Goal: Task Accomplishment & Management: Complete application form

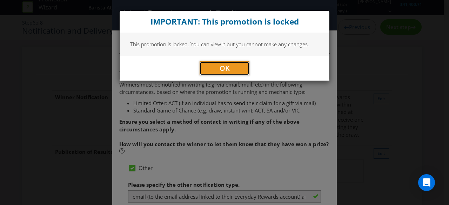
click at [216, 70] on button "OK" at bounding box center [225, 68] width 50 height 14
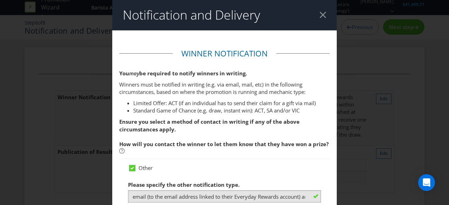
click at [320, 13] on div at bounding box center [322, 15] width 7 height 7
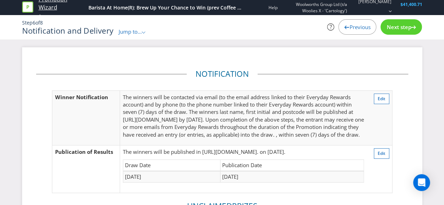
click at [50, 4] on link "Promotion Wizard" at bounding box center [62, 3] width 47 height 16
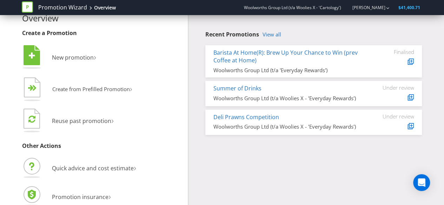
scroll to position [24, 0]
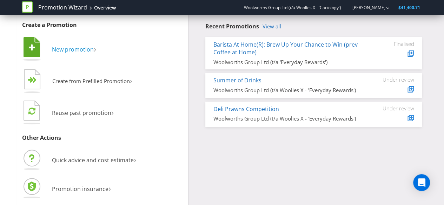
click at [66, 51] on span "New promotion" at bounding box center [73, 50] width 42 height 8
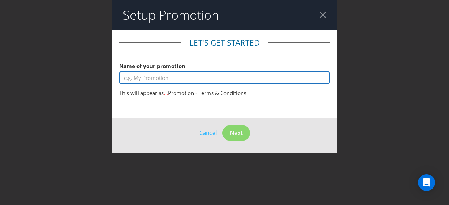
click at [237, 77] on input "text" at bounding box center [224, 78] width 210 height 12
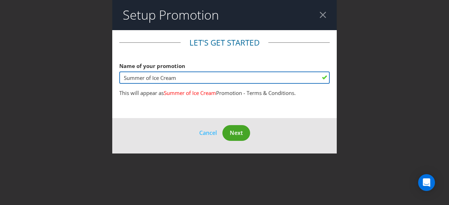
type input "Summer of Ice Cream"
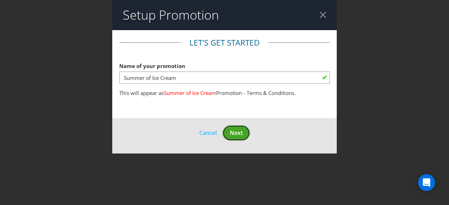
click at [242, 135] on span "Next" at bounding box center [236, 133] width 13 height 8
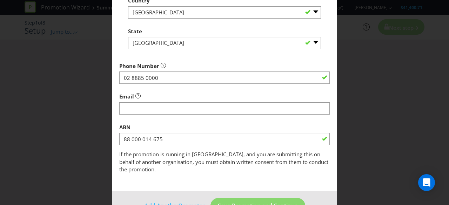
scroll to position [245, 0]
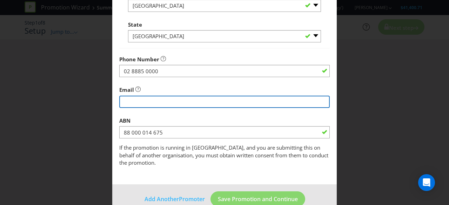
click at [220, 99] on input "string" at bounding box center [224, 102] width 210 height 12
type input "[EMAIL_ADDRESS][DOMAIN_NAME]"
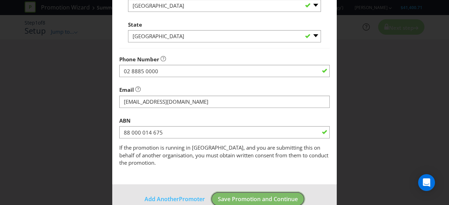
click at [243, 193] on span "Save Promotion and Continue" at bounding box center [258, 199] width 80 height 8
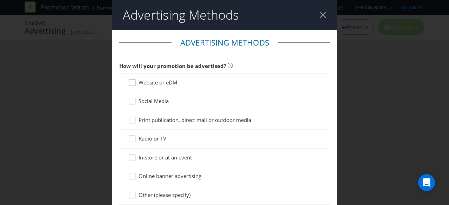
click at [131, 86] on icon at bounding box center [132, 83] width 6 height 6
click at [0, 0] on input "Website or eDM" at bounding box center [0, 0] width 0 height 0
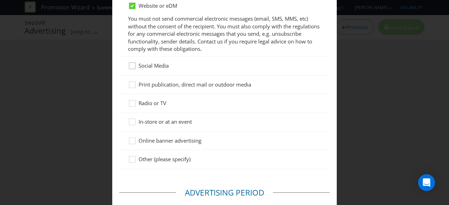
scroll to position [78, 0]
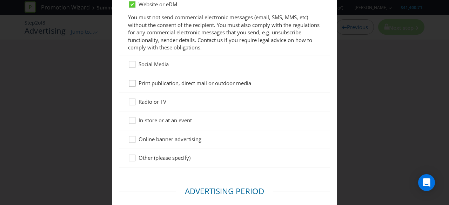
click at [129, 85] on icon at bounding box center [133, 85] width 11 height 11
click at [0, 0] on input "Print publication, direct mail or outdoor media" at bounding box center [0, 0] width 0 height 0
click at [131, 102] on icon at bounding box center [133, 103] width 11 height 11
click at [0, 0] on input "Radio or TV" at bounding box center [0, 0] width 0 height 0
click at [131, 120] on icon at bounding box center [133, 122] width 11 height 11
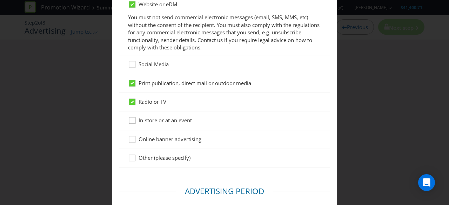
click at [0, 0] on input "In-store or at an event" at bounding box center [0, 0] width 0 height 0
click at [130, 139] on icon at bounding box center [133, 141] width 11 height 11
click at [0, 0] on input "Online banner advertising" at bounding box center [0, 0] width 0 height 0
click at [133, 65] on icon at bounding box center [133, 66] width 11 height 11
click at [0, 0] on input "Social Media" at bounding box center [0, 0] width 0 height 0
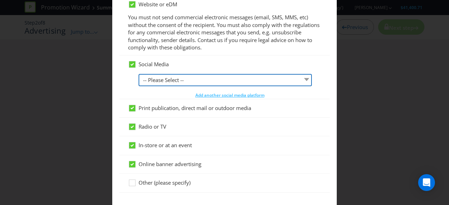
click at [169, 78] on select "-- Please Select -- Facebook X Instagram Snapchat LinkedIn Pinterest Tumblr You…" at bounding box center [225, 80] width 173 height 12
select select "YOUTUBE"
click at [139, 74] on select "-- Please Select -- Facebook X Instagram Snapchat LinkedIn Pinterest Tumblr You…" at bounding box center [225, 80] width 173 height 12
click at [244, 79] on select "-- Please Select -- Facebook X Instagram Snapchat LinkedIn Pinterest Tumblr You…" at bounding box center [225, 80] width 173 height 12
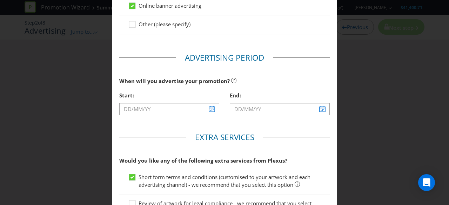
scroll to position [237, 0]
click at [203, 115] on div at bounding box center [169, 115] width 100 height 1
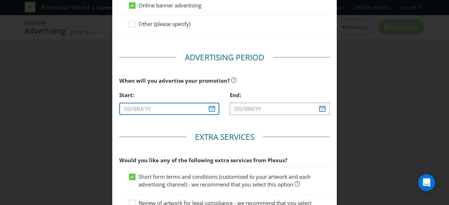
click at [208, 108] on input "text" at bounding box center [169, 109] width 100 height 12
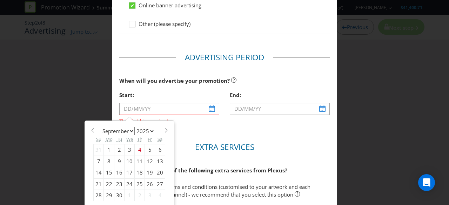
click at [127, 129] on select "January February March April May June July August September October November De…" at bounding box center [118, 131] width 34 height 8
select select "0"
click at [101, 127] on select "January February March April May June July August September October November De…" at bounding box center [118, 131] width 34 height 8
click at [145, 128] on select "2025 2026 2027 2028 2029 2030 2031 2032 2033 2034 2035" at bounding box center [145, 131] width 20 height 8
select select "2026"
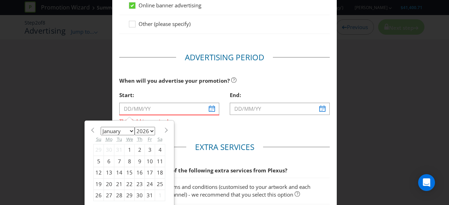
click at [135, 127] on select "2025 2026 2027 2028 2029 2030 2031 2032 2033 2034 2035" at bounding box center [145, 131] width 20 height 8
click at [127, 156] on div "7" at bounding box center [129, 161] width 10 height 11
type input "[DATE]"
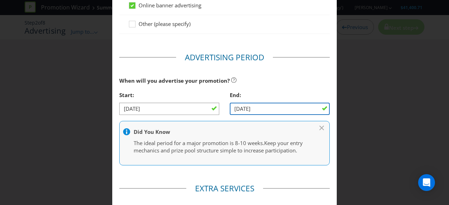
click at [264, 107] on input "[DATE]" at bounding box center [280, 109] width 100 height 12
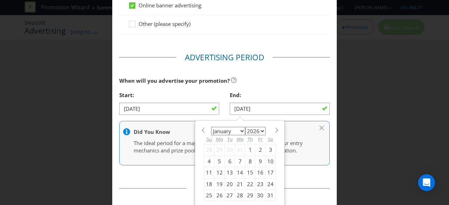
click at [240, 129] on select "January February March April May June July August September October November De…" at bounding box center [228, 131] width 34 height 8
select select "2"
click at [211, 127] on select "January February March April May June July August September October November De…" at bounding box center [228, 131] width 34 height 8
click at [225, 150] on div "3" at bounding box center [230, 149] width 10 height 11
type input "[DATE]"
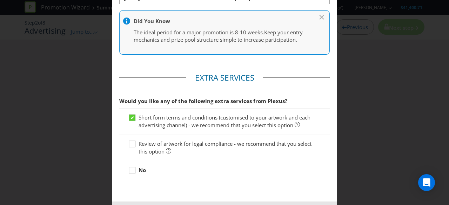
scroll to position [377, 0]
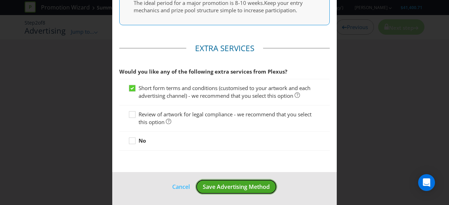
click at [249, 185] on span "Save Advertising Method" at bounding box center [236, 187] width 67 height 8
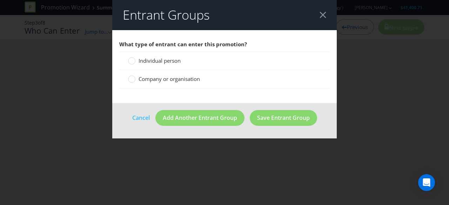
click at [164, 62] on span "Individual person" at bounding box center [160, 60] width 42 height 7
click at [0, 0] on input "Individual person" at bounding box center [0, 0] width 0 height 0
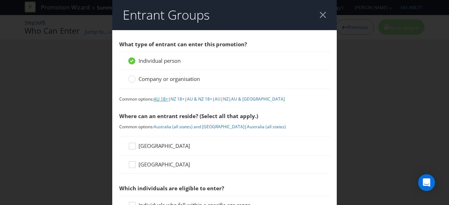
click at [160, 99] on link "AU 18+" at bounding box center [161, 99] width 14 height 6
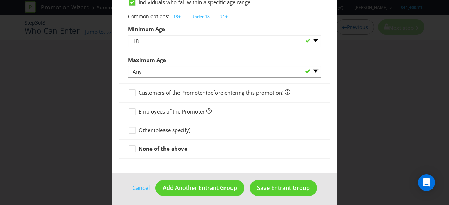
click at [148, 128] on span "Other (please specify)" at bounding box center [165, 130] width 52 height 7
click at [0, 0] on input "Other (please specify)" at bounding box center [0, 0] width 0 height 0
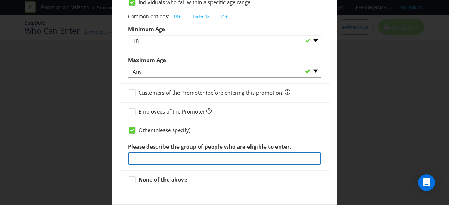
click at [174, 153] on input "text" at bounding box center [224, 159] width 193 height 12
type input "an Existing Everyday Rewards Member with a valid email address registered with …"
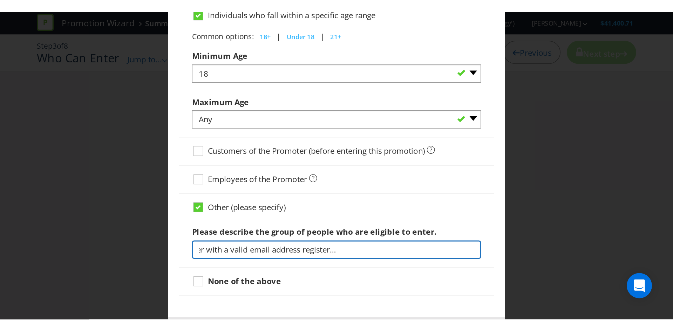
scroll to position [421, 0]
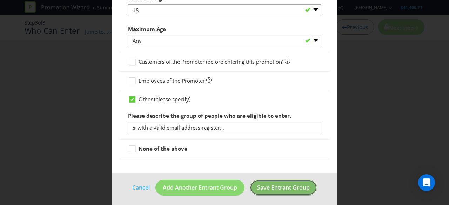
click at [286, 187] on span "Save Entrant Group" at bounding box center [283, 188] width 53 height 8
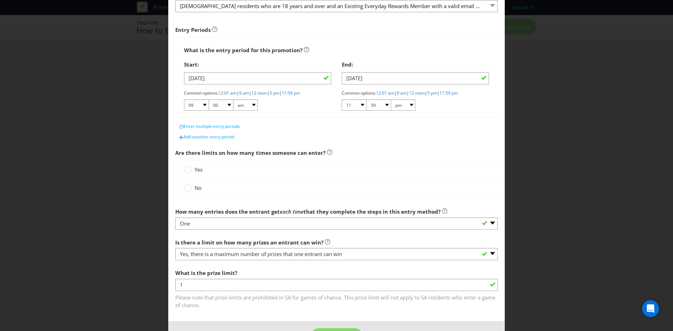
scroll to position [91, 0]
click at [226, 93] on link "12:01 am" at bounding box center [227, 93] width 18 height 6
select select "12"
select select "01"
click at [448, 92] on link "11:59 pm" at bounding box center [449, 93] width 18 height 6
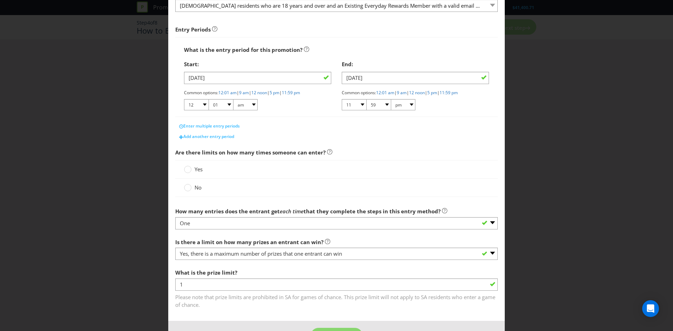
scroll to position [116, 0]
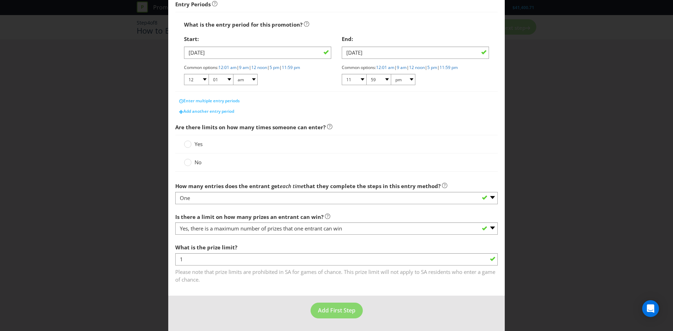
click at [194, 158] on div "No" at bounding box center [336, 163] width 323 height 18
click at [186, 162] on div at bounding box center [188, 160] width 4 height 4
click at [0, 0] on input "No" at bounding box center [0, 0] width 0 height 0
click at [338, 193] on span "Add First Step" at bounding box center [337, 311] width 38 height 8
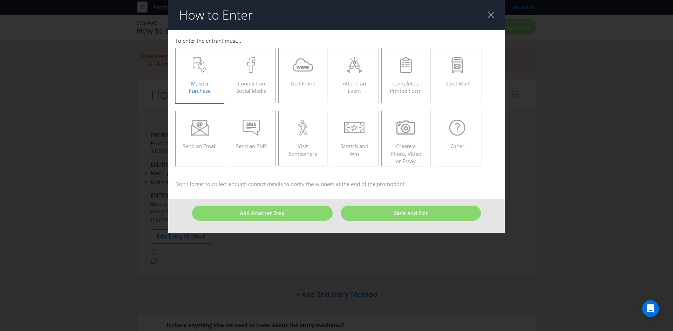
click at [198, 76] on div "Make a Purchase" at bounding box center [200, 73] width 34 height 32
click at [0, 0] on input "Make a Purchase" at bounding box center [0, 0] width 0 height 0
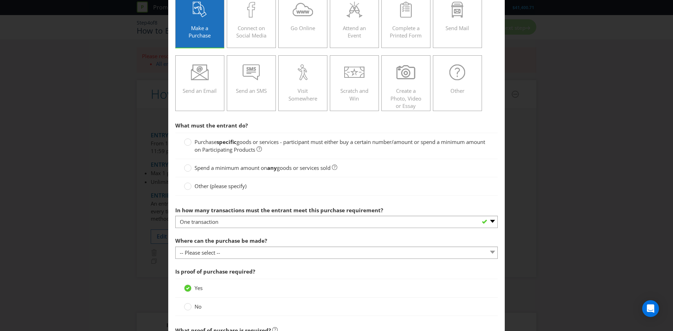
scroll to position [56, 0]
click at [227, 151] on span "goods or services - participant must either buy a certain number/amount or spen…" at bounding box center [340, 145] width 291 height 14
click at [0, 0] on input "Purchase specific goods or services - participant must either buy a certain num…" at bounding box center [0, 0] width 0 height 0
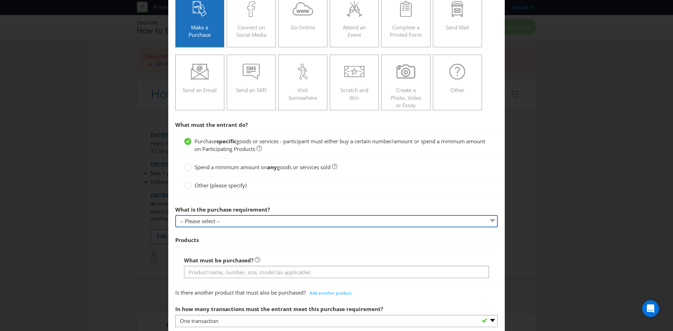
click at [242, 193] on select "-- Please select -- Buy a certain number of these products or services Spend a …" at bounding box center [336, 221] width 323 height 12
select select "MINIMUM_QUANTITY"
click at [175, 193] on select "-- Please select -- Buy a certain number of these products or services Spend a …" at bounding box center [336, 221] width 323 height 12
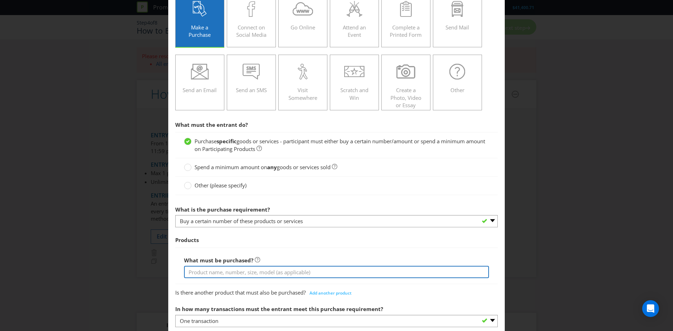
click at [233, 193] on input "text" at bounding box center [336, 272] width 305 height 12
drag, startPoint x: 379, startPoint y: 270, endPoint x: 228, endPoint y: 264, distance: 151.9
click at [228, 193] on div "What must be purchased? any product from one of the participating brands; Mutti…" at bounding box center [336, 266] width 305 height 25
click at [349, 193] on input "any product from one of the participating brands; Mutti, Don's & Dairyworks" at bounding box center [336, 272] width 305 height 12
drag, startPoint x: 384, startPoint y: 276, endPoint x: 289, endPoint y: 272, distance: 95.1
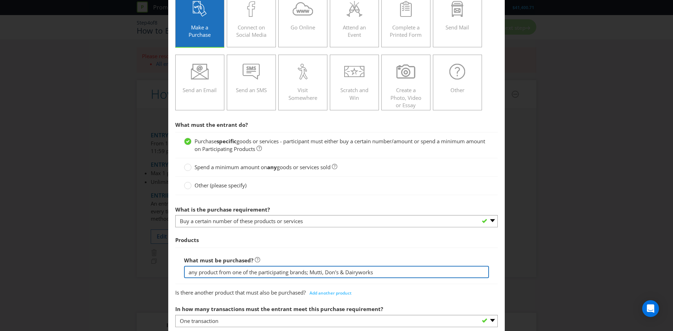
click at [289, 193] on input "any product from one of the participating brands; Mutti, Don's & Dairyworks" at bounding box center [336, 272] width 305 height 12
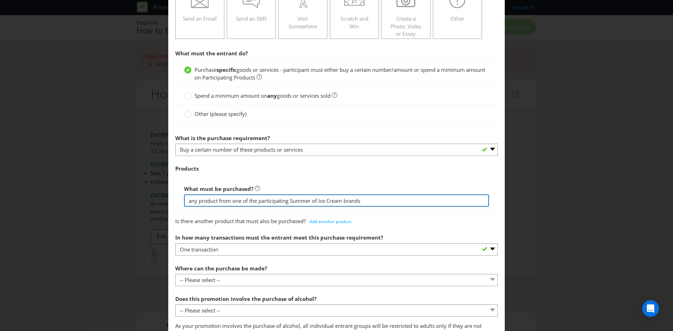
scroll to position [158, 0]
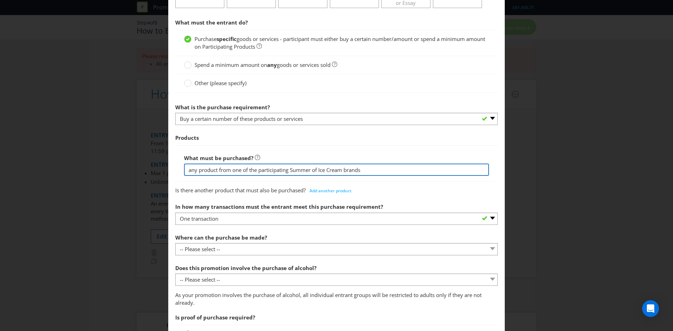
type input "any product from one of the participating Summer of Ice Cream brands"
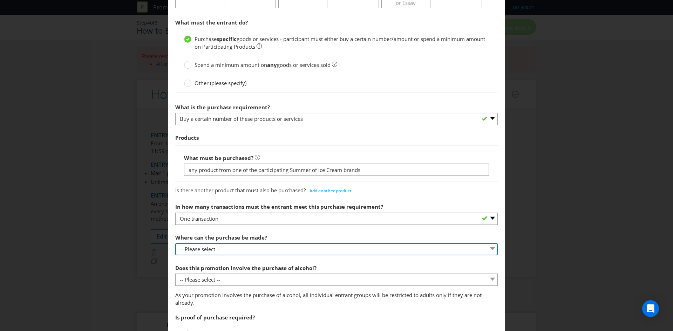
click at [289, 193] on select "-- Please select -- Any stores displaying promotional material (including onlin…" at bounding box center [336, 249] width 323 height 12
select select "OTHER"
click at [175, 193] on select "-- Please select -- Any stores displaying promotional material (including onlin…" at bounding box center [336, 249] width 323 height 12
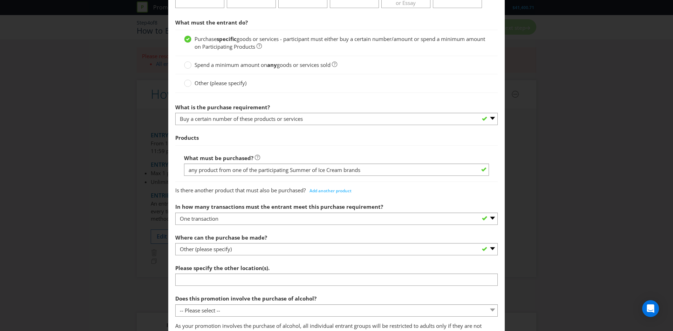
click at [259, 193] on label "Please specify the other location(s)." at bounding box center [223, 266] width 96 height 11
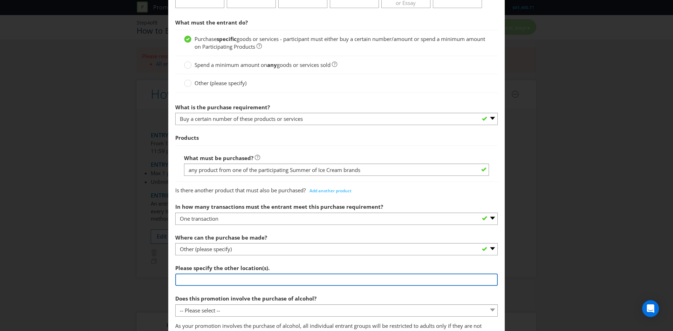
click at [256, 193] on input "text" at bounding box center [336, 280] width 323 height 12
type input "any Woolworths supermarket in [GEOGRAPHIC_DATA], Woolworths Metro in [GEOGRAPHI…"
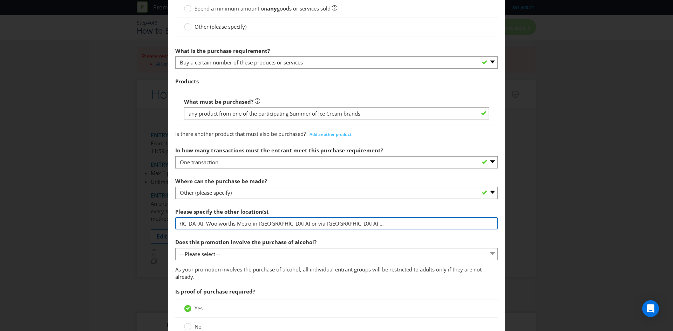
scroll to position [215, 0]
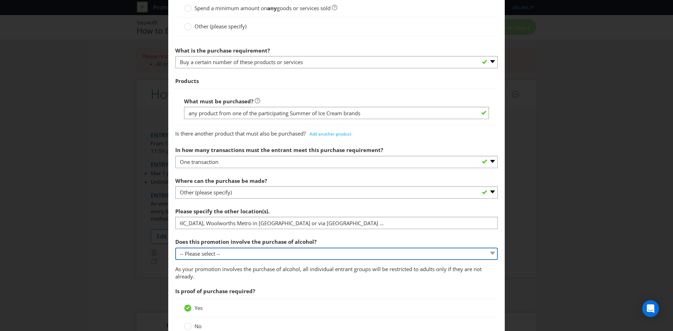
click at [312, 193] on select "-- Please select -- Yes, for on-premises consumption Yes, for off-premises cons…" at bounding box center [336, 254] width 323 height 12
select select "NO"
click at [175, 193] on select "-- Please select -- Yes, for on-premises consumption Yes, for off-premises cons…" at bounding box center [336, 254] width 323 height 12
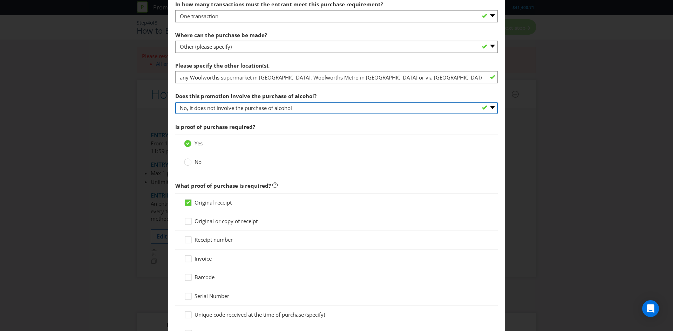
scroll to position [362, 0]
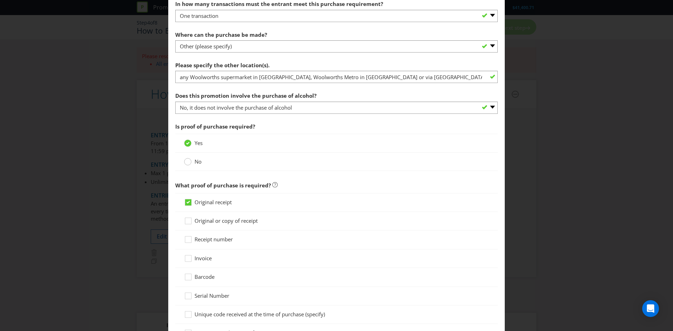
click at [189, 161] on circle at bounding box center [187, 161] width 7 height 7
click at [0, 0] on input "No" at bounding box center [0, 0] width 0 height 0
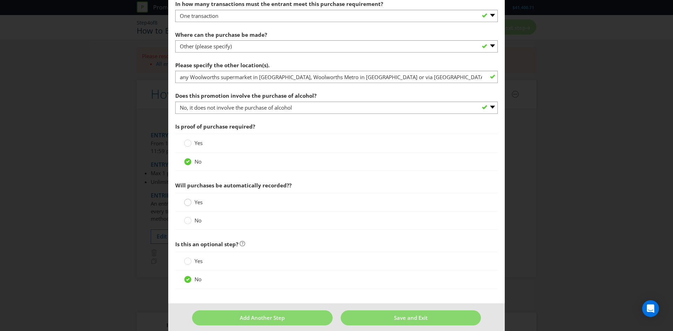
click at [186, 193] on circle at bounding box center [187, 202] width 7 height 7
click at [0, 0] on input "Yes" at bounding box center [0, 0] width 0 height 0
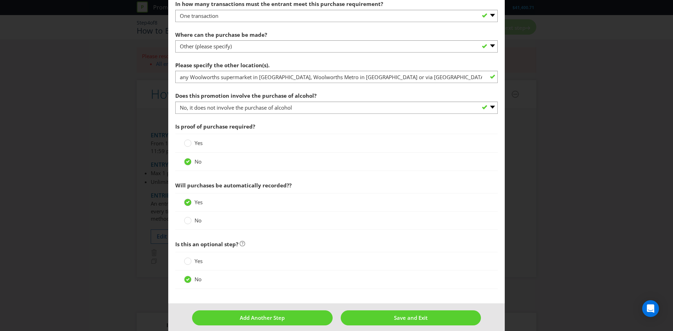
scroll to position [368, 0]
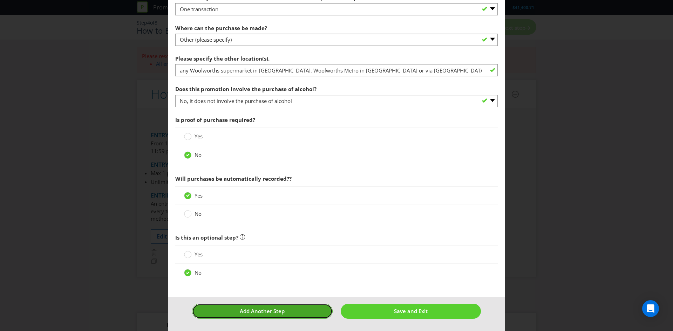
click at [290, 193] on button "Add Another Step" at bounding box center [262, 311] width 141 height 15
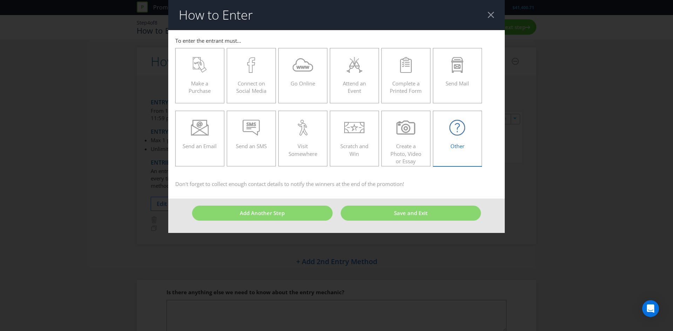
click at [448, 130] on icon at bounding box center [458, 128] width 16 height 16
click at [0, 0] on input "Other" at bounding box center [0, 0] width 0 height 0
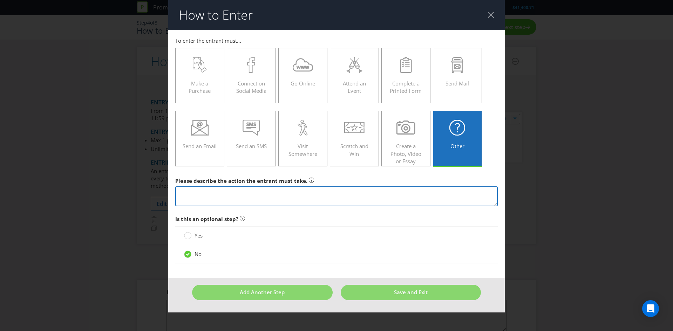
click at [228, 193] on textarea at bounding box center [336, 197] width 323 height 20
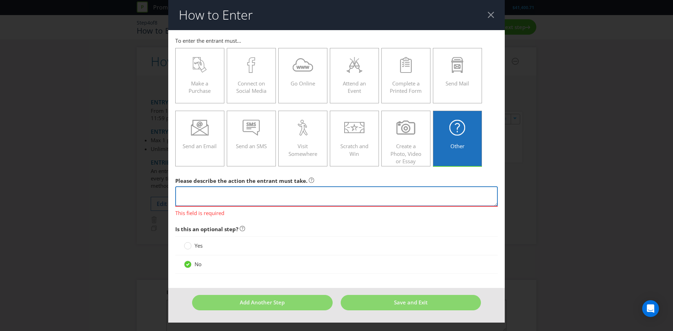
click at [318, 193] on textarea at bounding box center [336, 197] width 323 height 20
paste textarea "Scan their Everyday Rewards Card in-store at the checkout or enter their Everyd…"
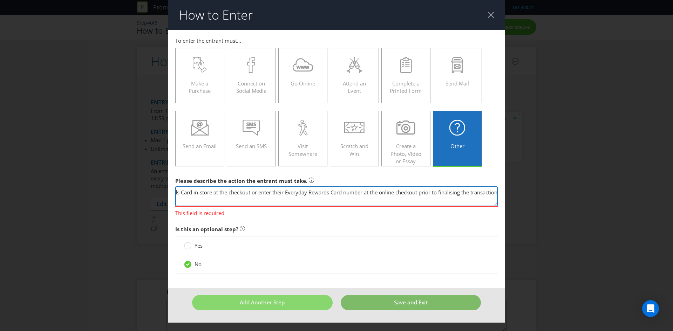
type textarea "Scan their Everyday Rewards Card in-store at the checkout or enter their Everyd…"
click at [367, 193] on footer "Add Another Step Save and Exit" at bounding box center [336, 305] width 337 height 34
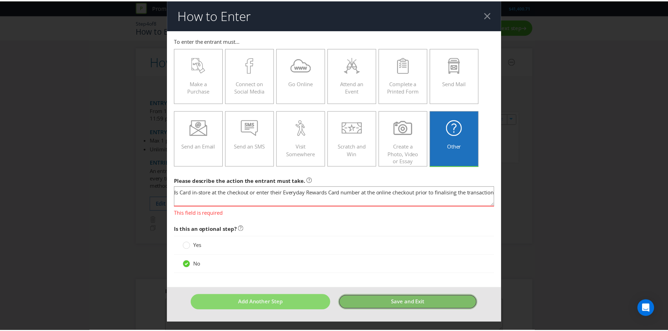
scroll to position [0, 0]
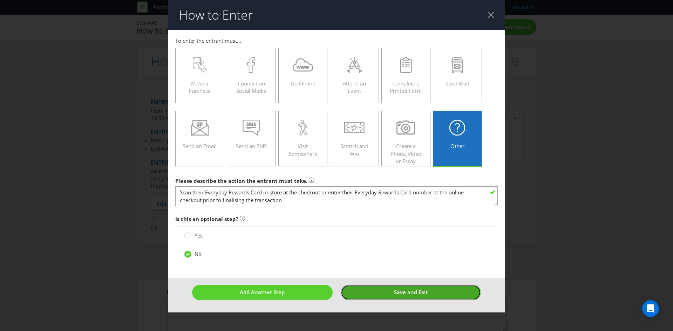
click at [440, 193] on button "Save and Exit" at bounding box center [411, 292] width 141 height 15
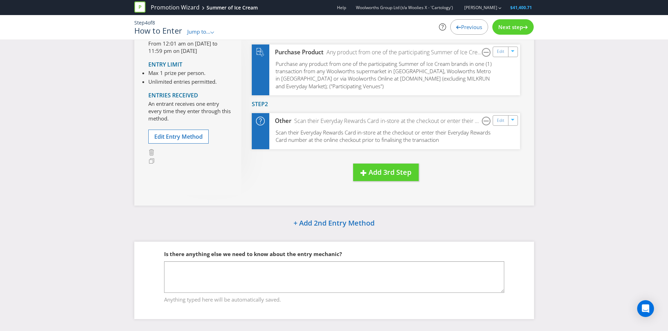
scroll to position [74, 0]
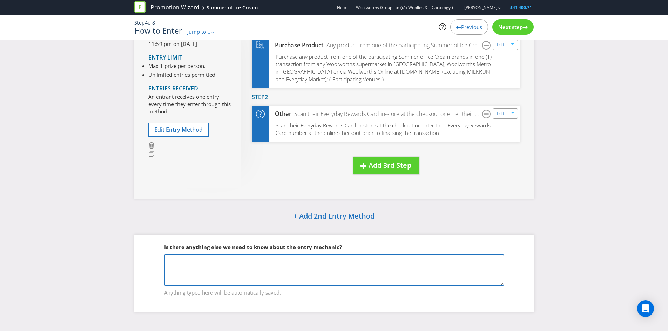
click at [375, 193] on textarea at bounding box center [334, 271] width 340 height 32
type textarea "p"
click at [280, 193] on textarea "Participating Brands to be added to Annexure A:" at bounding box center [334, 271] width 340 height 32
paste textarea "rumstick Maxibon Connoisseur Frosty Fruit [PERSON_NAME] Original [PERSON_NAME] …"
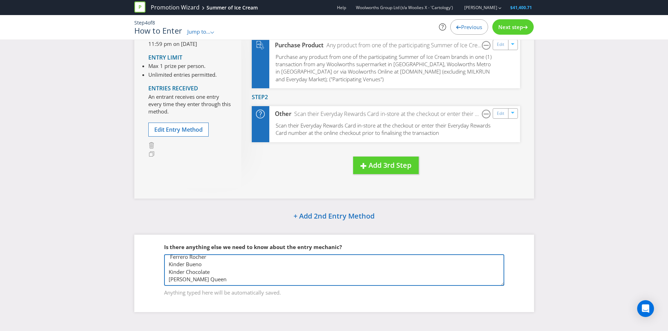
type textarea "Participating Brands to be added to Annexure A: Drumstick Maxibon Connoisseur F…"
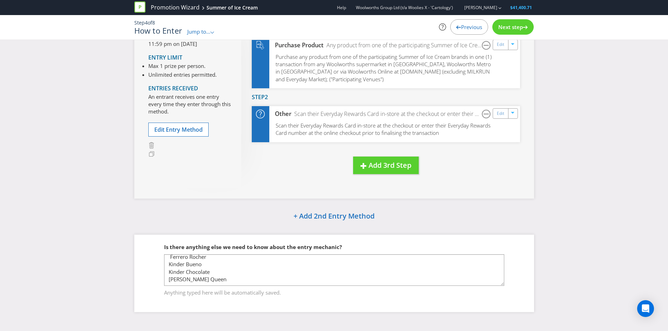
click at [448, 26] on span "Next step" at bounding box center [510, 26] width 25 height 7
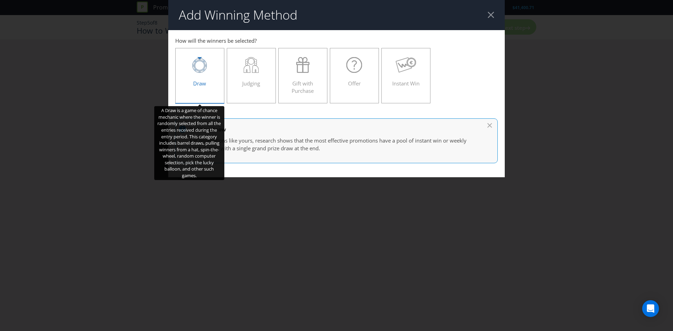
click at [198, 76] on div "Draw" at bounding box center [200, 73] width 34 height 32
click at [0, 0] on input "Draw" at bounding box center [0, 0] width 0 height 0
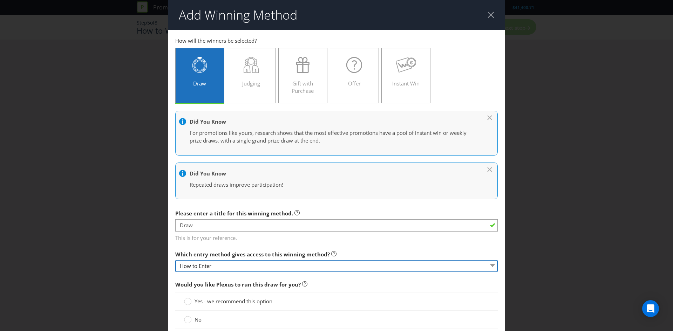
click at [248, 193] on select "How to Enter" at bounding box center [336, 266] width 323 height 12
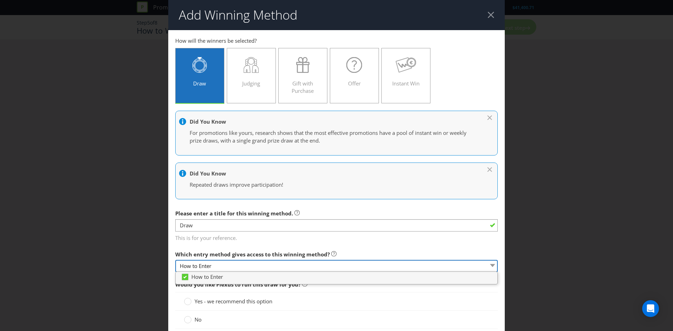
click at [248, 193] on select "How to Enter" at bounding box center [336, 266] width 323 height 12
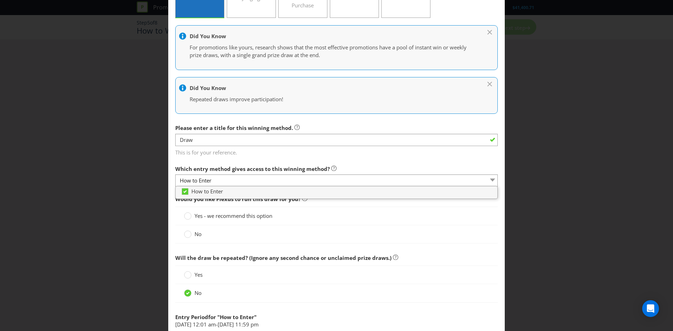
click at [250, 193] on span "Yes - we recommend this option" at bounding box center [234, 215] width 78 height 7
click at [0, 0] on input "Yes - we recommend this option" at bounding box center [0, 0] width 0 height 0
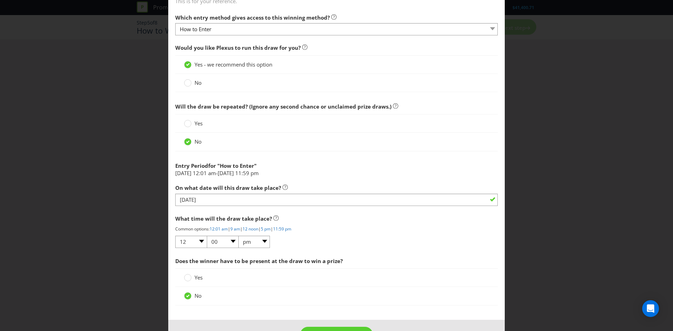
scroll to position [237, 0]
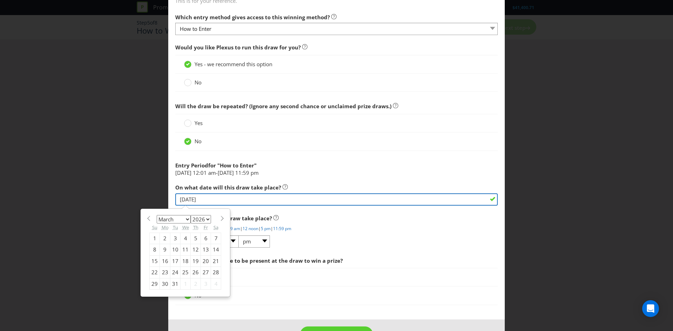
click at [224, 193] on input "[DATE]" at bounding box center [336, 200] width 323 height 12
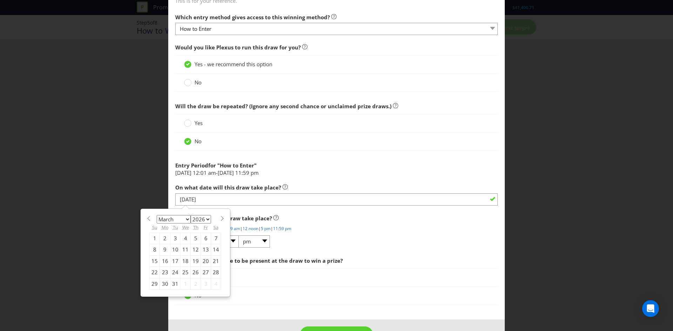
click at [191, 193] on div "12" at bounding box center [196, 249] width 10 height 11
type input "[DATE]"
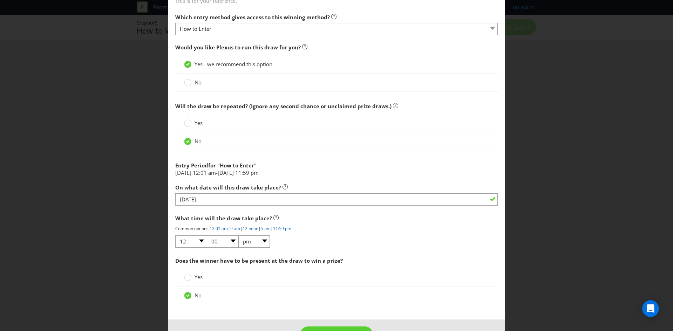
scroll to position [261, 0]
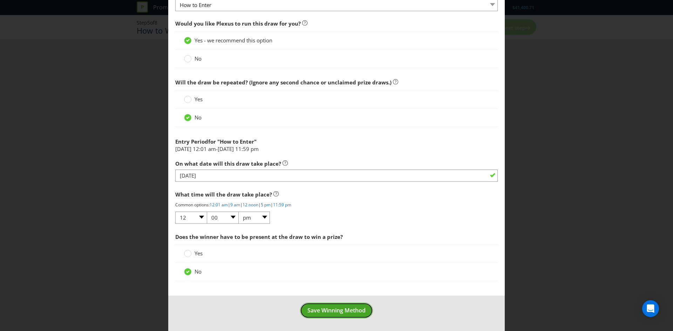
click at [347, 193] on span "Save Winning Method" at bounding box center [337, 311] width 58 height 8
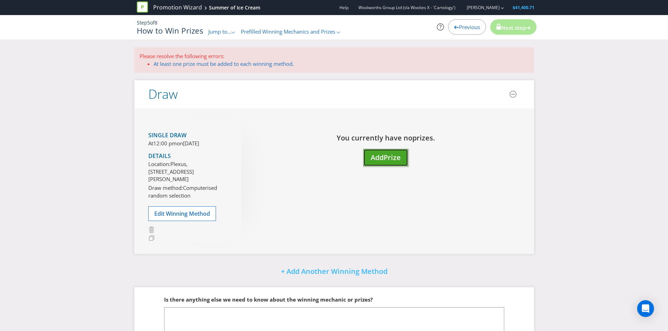
click at [398, 158] on span "Prize" at bounding box center [392, 157] width 17 height 9
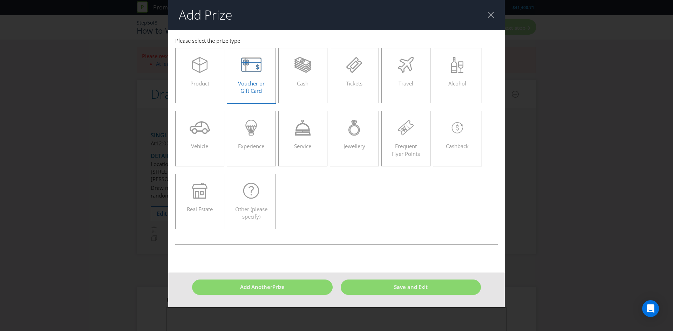
click at [253, 82] on span "Voucher or Gift Card" at bounding box center [251, 87] width 27 height 14
click at [0, 0] on input "Voucher or Gift Card" at bounding box center [0, 0] width 0 height 0
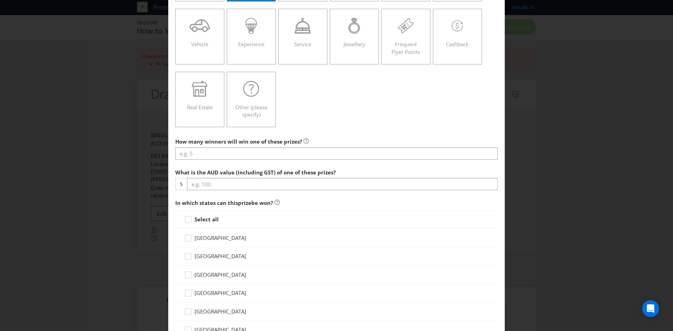
scroll to position [102, 0]
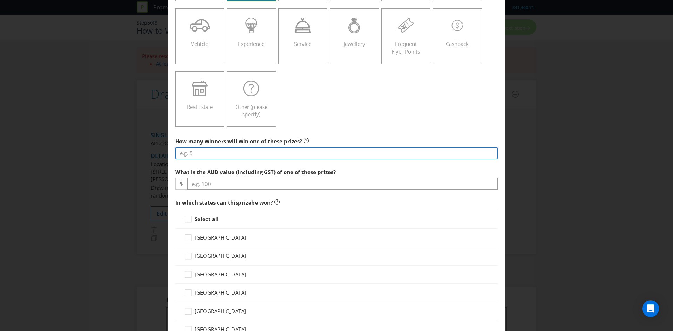
click at [265, 156] on input "number" at bounding box center [336, 153] width 323 height 12
type input "500"
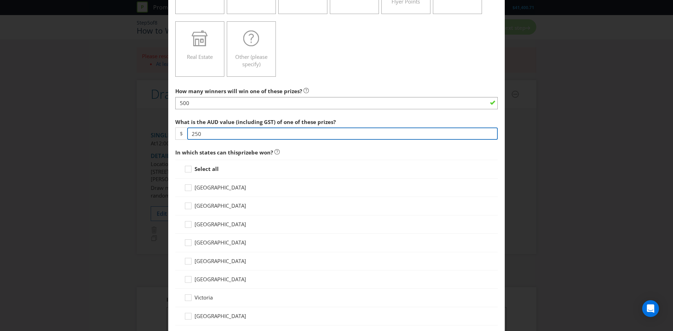
type input "250"
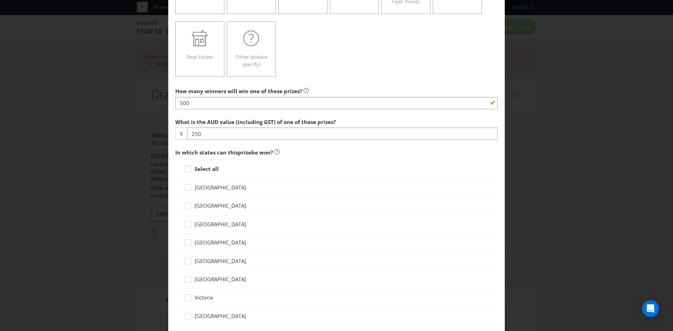
click at [198, 166] on strong "Select all" at bounding box center [207, 169] width 24 height 7
click at [0, 0] on input "Select all" at bounding box center [0, 0] width 0 height 0
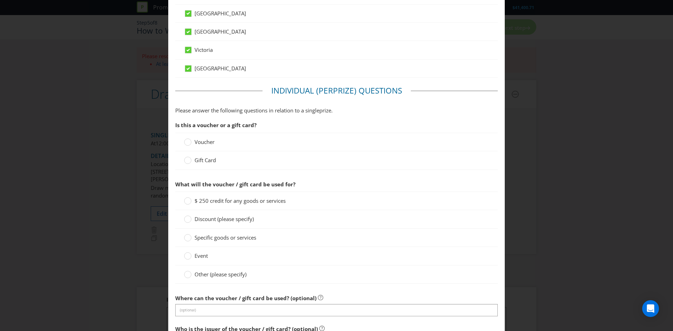
click at [203, 161] on span "Gift Card" at bounding box center [205, 160] width 21 height 7
click at [0, 0] on input "Gift Card" at bounding box center [0, 0] width 0 height 0
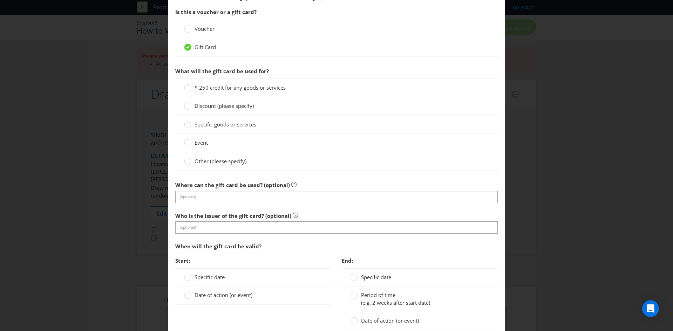
scroll to position [524, 0]
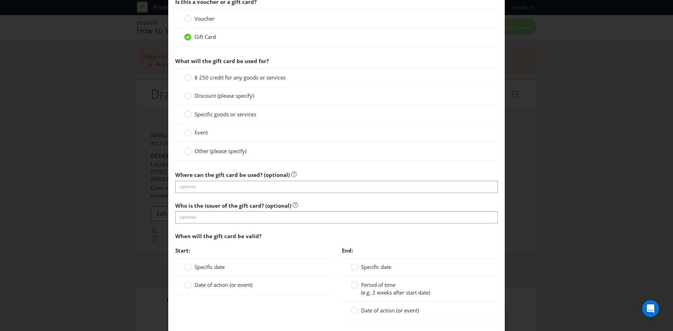
click at [199, 156] on div "Other (please specify)" at bounding box center [336, 151] width 323 height 18
click at [205, 150] on span "Other (please specify)" at bounding box center [221, 151] width 52 height 7
click at [0, 0] on input "Other (please specify)" at bounding box center [0, 0] width 0 height 0
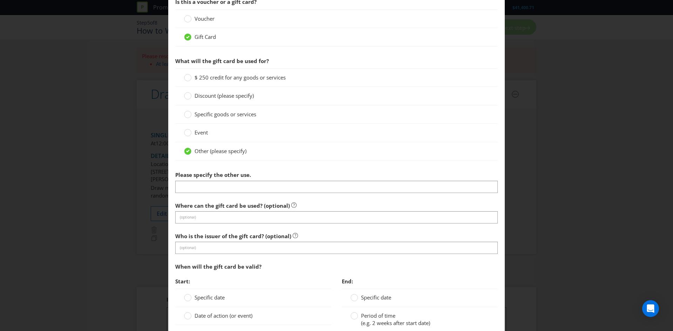
click at [208, 177] on span "Please specify the other use." at bounding box center [213, 174] width 76 height 7
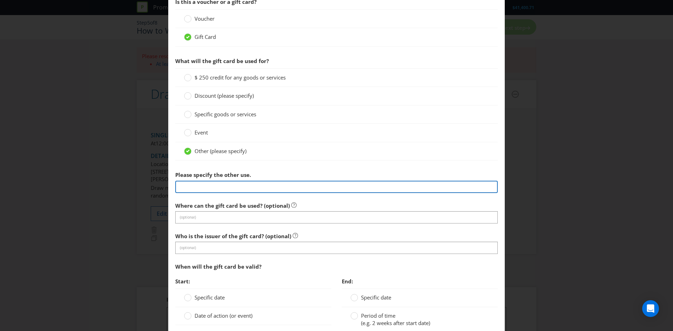
click at [206, 186] on input "text" at bounding box center [336, 187] width 323 height 12
type input "Woolworths Supermarket eGift Card"
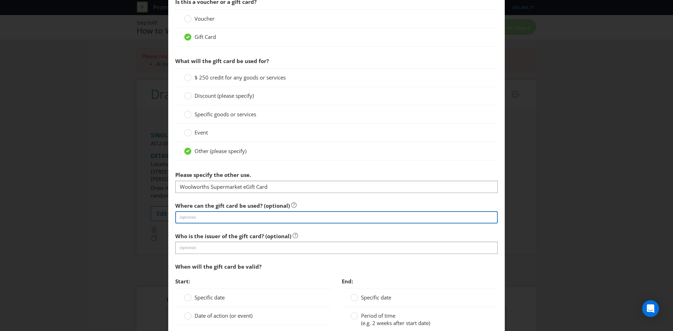
click at [217, 193] on input "text" at bounding box center [336, 217] width 323 height 12
type input "in store and online at Woolworths Supermarket stores only."
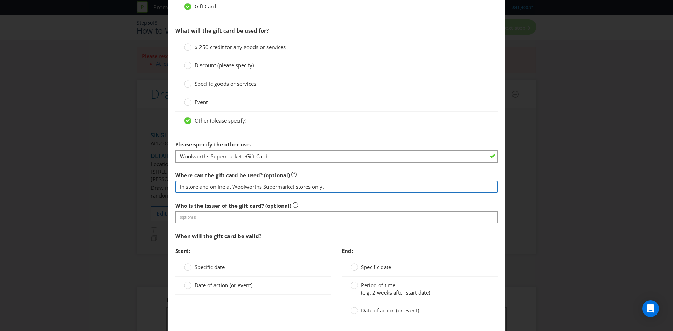
scroll to position [555, 0]
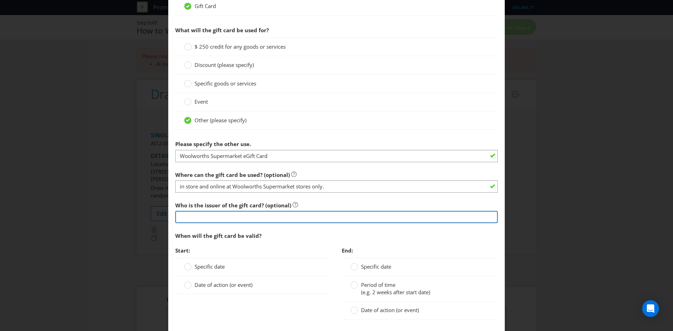
click at [235, 193] on input "text" at bounding box center [336, 217] width 323 height 12
type input "Woolworths"
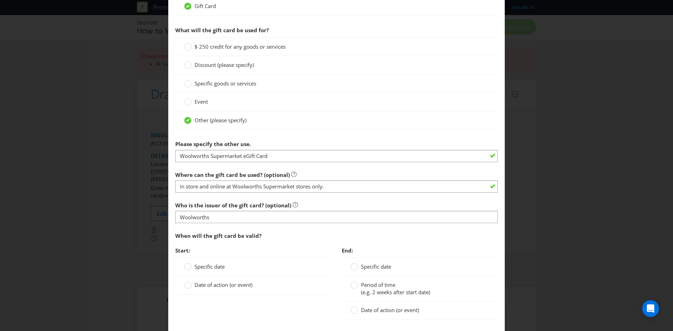
click at [218, 193] on span "Date of action (or event)" at bounding box center [224, 285] width 58 height 7
click at [0, 0] on input "Date of action (or event)" at bounding box center [0, 0] width 0 height 0
click at [231, 193] on link "Date of issue" at bounding box center [235, 321] width 26 height 6
type input "Date of issue"
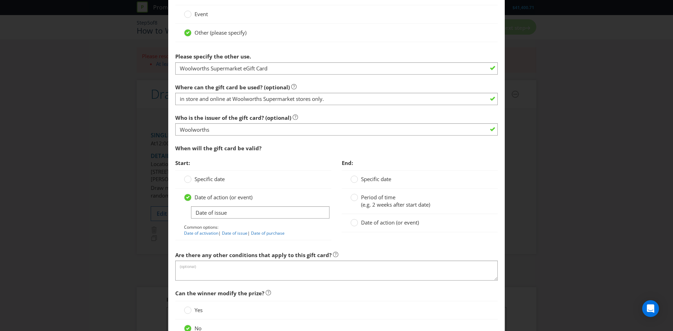
scroll to position [645, 0]
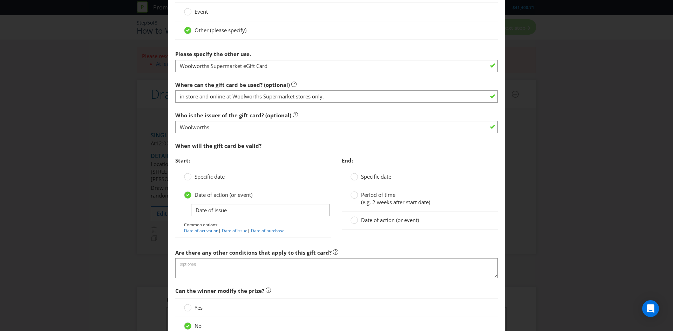
click at [380, 193] on span "Date of action (or event)" at bounding box center [390, 220] width 58 height 7
click at [0, 0] on input "Date of action (or event)" at bounding box center [0, 0] width 0 height 0
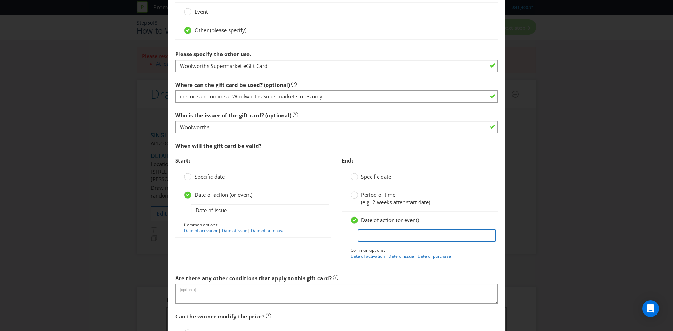
click at [383, 193] on input "text" at bounding box center [427, 236] width 139 height 12
type input "no expiry date"
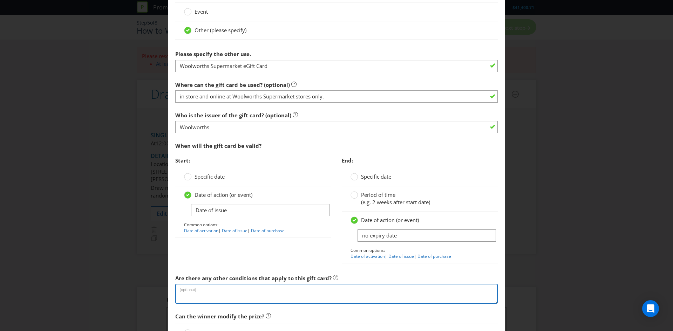
click at [315, 193] on textarea at bounding box center [336, 294] width 323 height 20
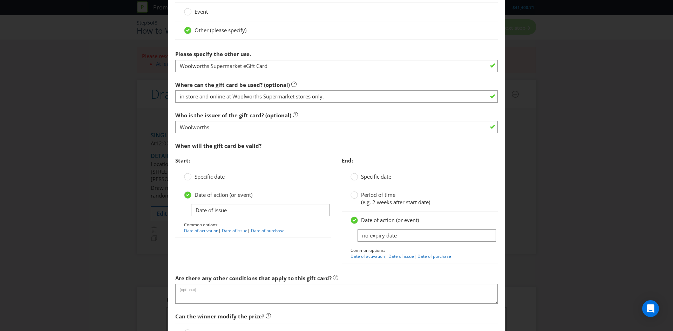
click at [258, 193] on div "Are there any other conditions that apply to this gift card? (optional)" at bounding box center [336, 287] width 323 height 33
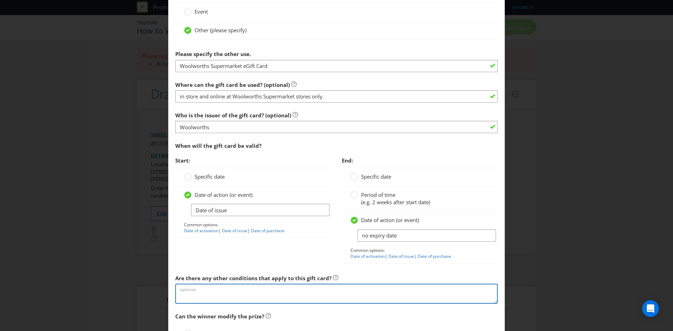
click at [255, 193] on textarea at bounding box center [336, 294] width 323 height 20
paste textarea "The Woolworths Supermarket eGift Cards will be sent to the winner’s email addre…"
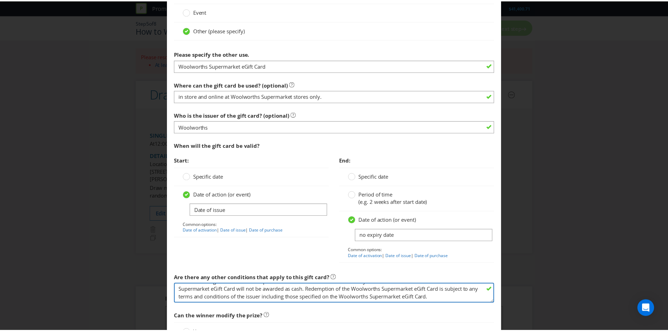
scroll to position [734, 0]
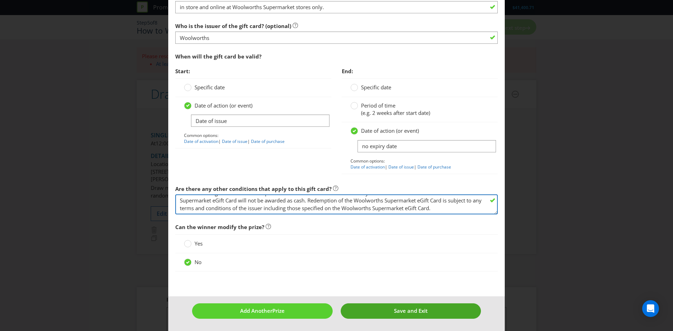
type textarea "The Woolworths Supermarket eGift Cards will be sent to the winner’s email addre…"
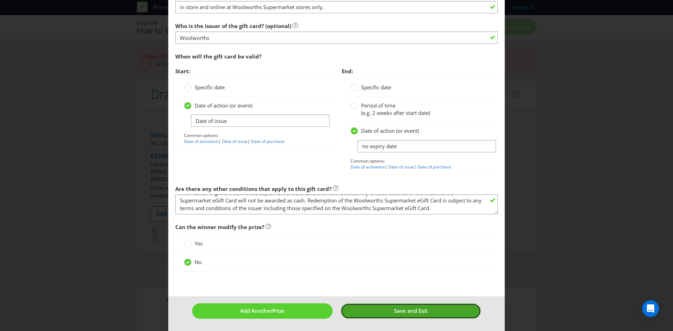
click at [410, 193] on span "Save and Exit" at bounding box center [411, 311] width 34 height 7
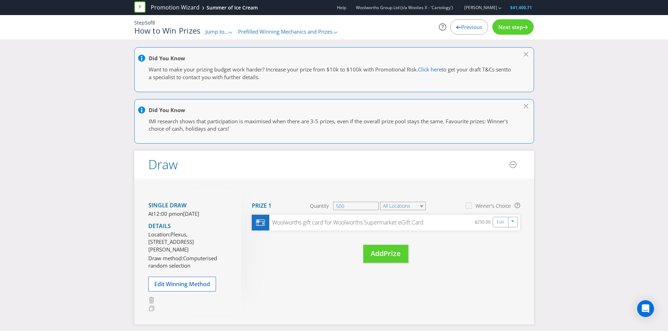
click at [448, 26] on span "Next step" at bounding box center [510, 26] width 25 height 7
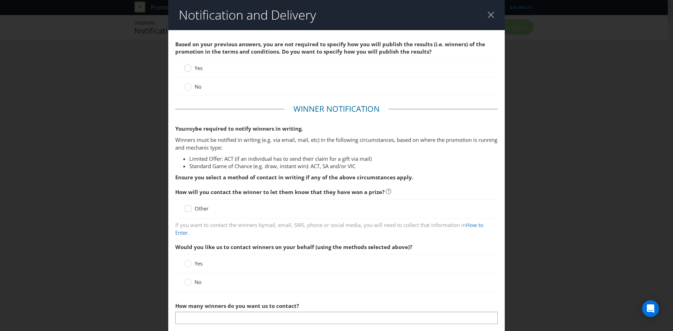
click at [186, 69] on circle at bounding box center [187, 68] width 7 height 7
click at [0, 0] on input "Yes" at bounding box center [0, 0] width 0 height 0
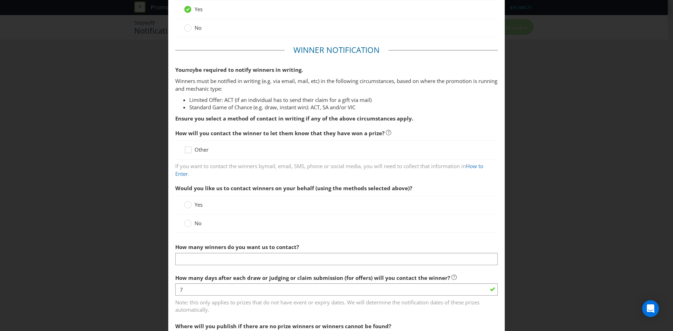
scroll to position [59, 0]
click at [188, 149] on icon at bounding box center [189, 151] width 11 height 11
click at [0, 0] on input "Other" at bounding box center [0, 0] width 0 height 0
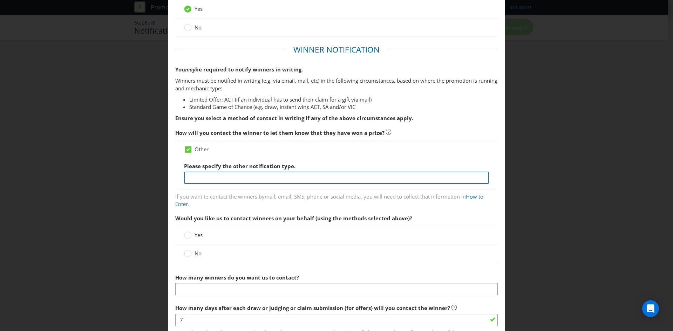
click at [225, 173] on input "text" at bounding box center [336, 178] width 305 height 12
drag, startPoint x: 396, startPoint y: 178, endPoint x: 508, endPoint y: 196, distance: 112.9
click at [448, 193] on div "Notification and Delivery Based on your previous answers, you are not required …" at bounding box center [336, 165] width 673 height 331
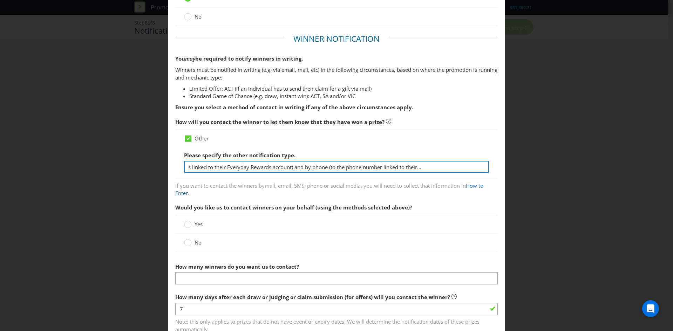
type input "Email (to the email address linked to their Everyday Rewards account) and by ph…"
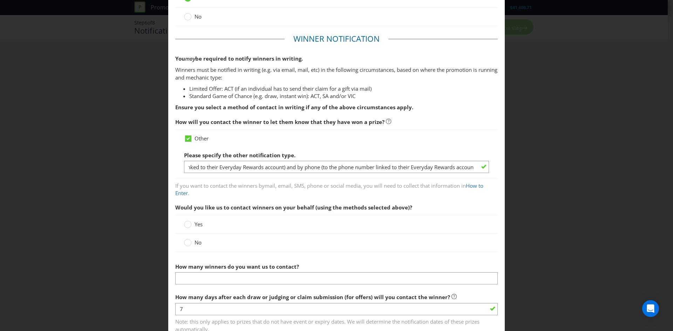
click at [340, 193] on div "Yes" at bounding box center [336, 224] width 305 height 7
click at [189, 193] on circle at bounding box center [187, 242] width 7 height 7
click at [0, 0] on input "No" at bounding box center [0, 0] width 0 height 0
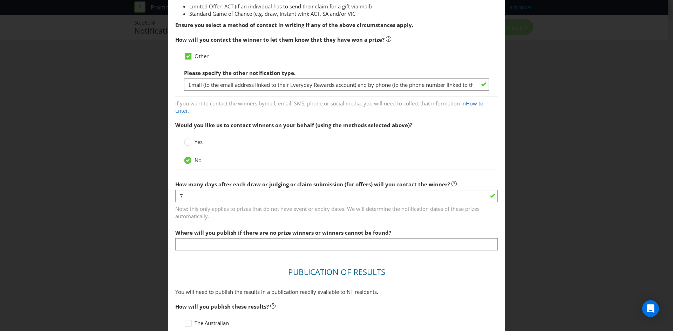
scroll to position [163, 0]
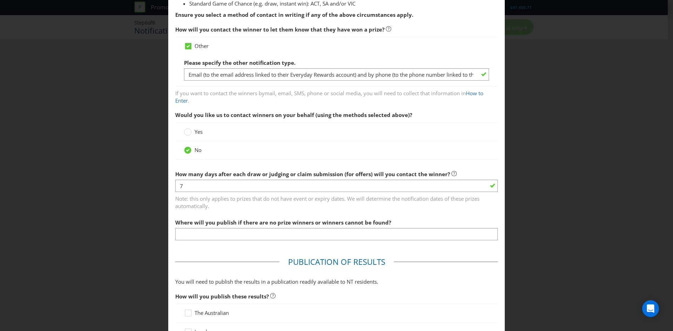
click at [194, 193] on span "Where will you publish if there are no prize winners or winners cannot be found?" at bounding box center [283, 222] width 216 height 7
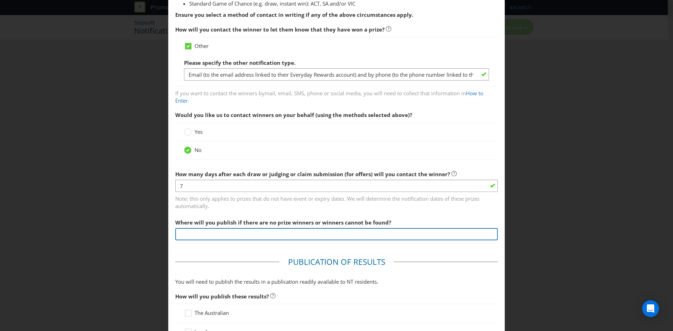
click at [193, 193] on input "text" at bounding box center [336, 234] width 323 height 12
type input "[URL][DOMAIN_NAME]"
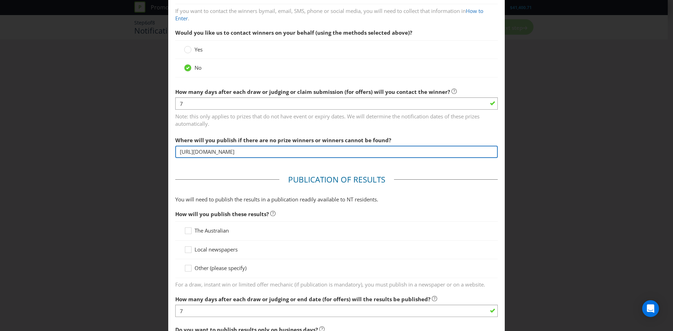
scroll to position [248, 0]
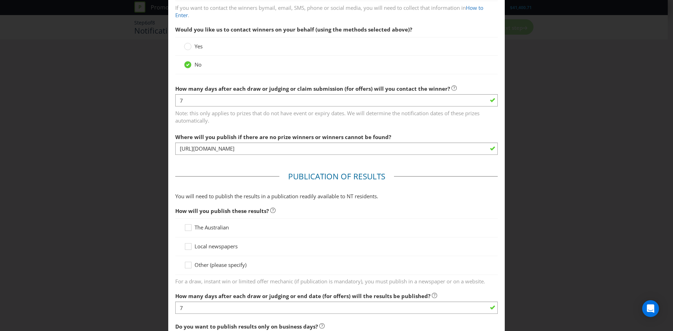
click at [209, 193] on span "Other (please specify)" at bounding box center [221, 265] width 52 height 7
click at [0, 0] on input "Other (please specify)" at bounding box center [0, 0] width 0 height 0
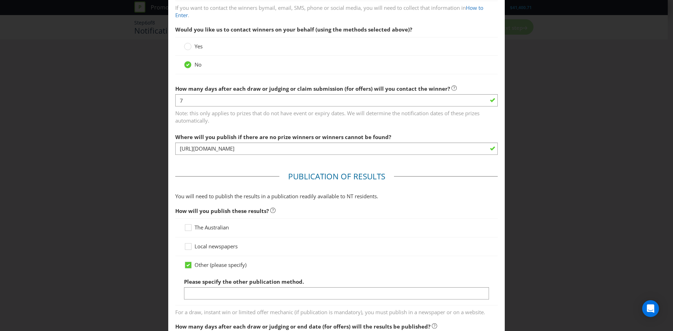
click at [210, 193] on span "Please specify the other publication method." at bounding box center [244, 281] width 120 height 7
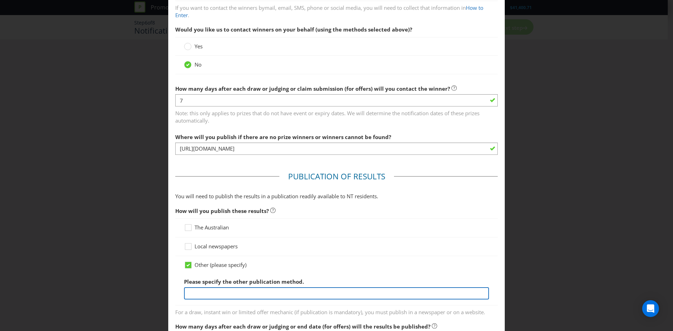
click at [209, 193] on input "text" at bounding box center [336, 294] width 305 height 12
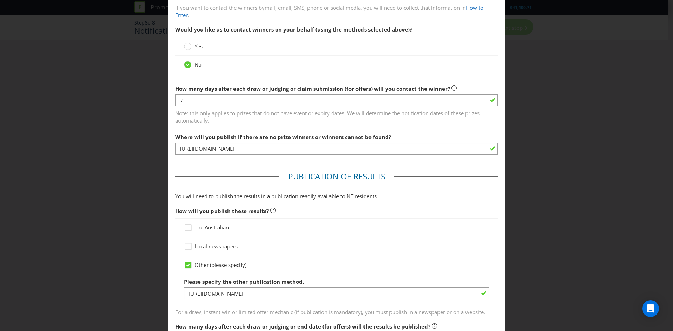
click at [286, 193] on label "Please specify the other publication method." at bounding box center [244, 280] width 121 height 11
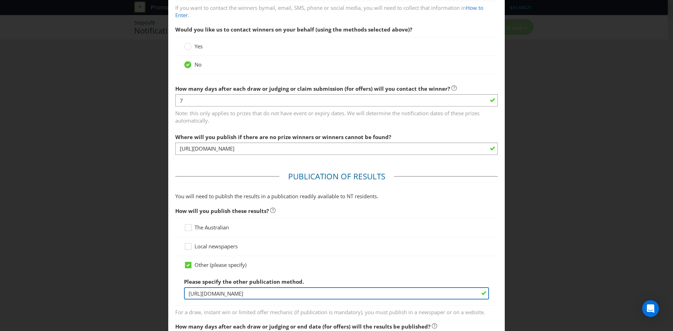
click at [358, 193] on input "[URL][DOMAIN_NAME]" at bounding box center [336, 294] width 305 height 12
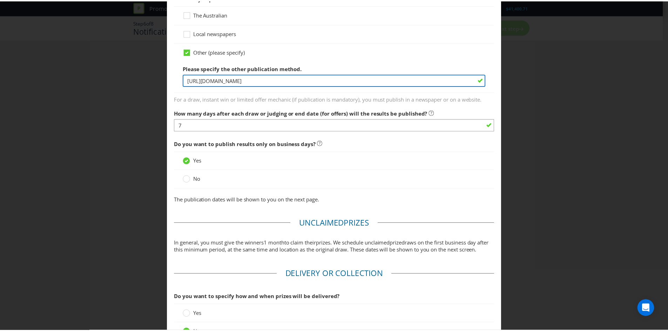
scroll to position [540, 0]
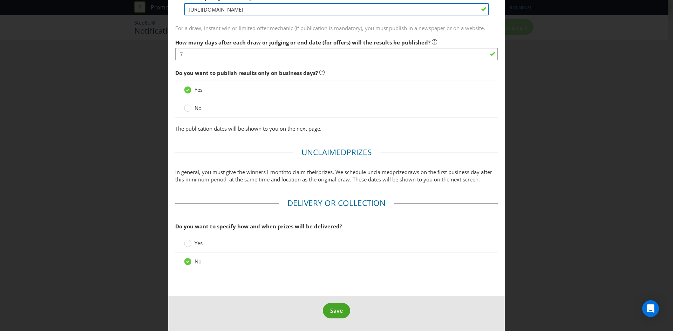
type input "[URL][DOMAIN_NAME]"
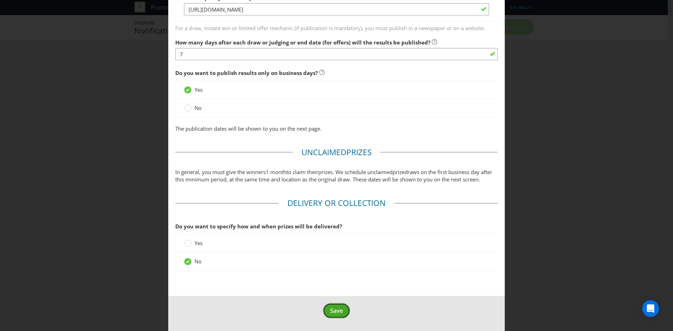
click at [337, 193] on span "Save" at bounding box center [336, 311] width 13 height 8
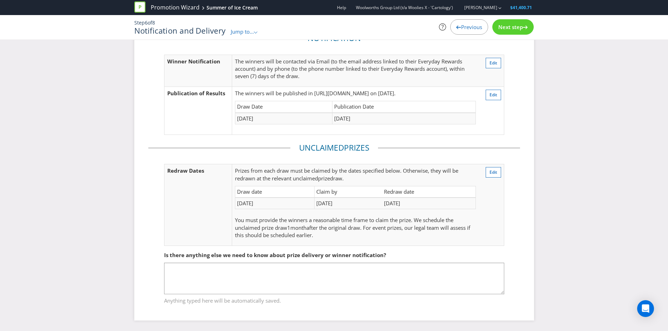
scroll to position [43, 0]
click at [448, 32] on div "Next step" at bounding box center [512, 26] width 41 height 15
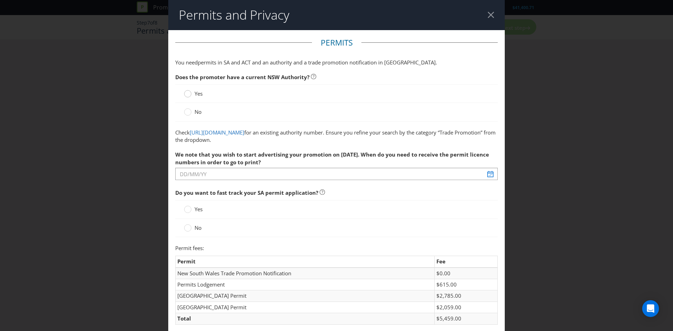
click at [188, 97] on icon at bounding box center [187, 93] width 7 height 7
click at [0, 0] on input "Yes" at bounding box center [0, 0] width 0 height 0
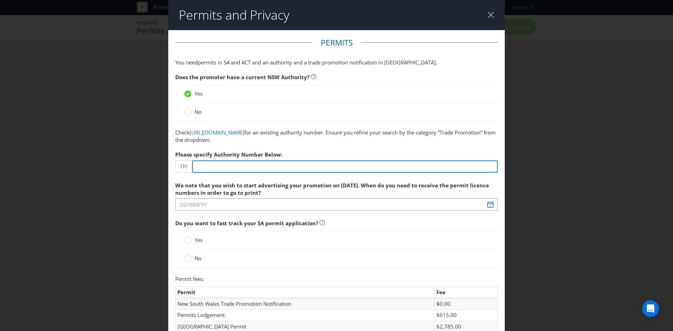
click at [216, 169] on input "number" at bounding box center [345, 167] width 306 height 12
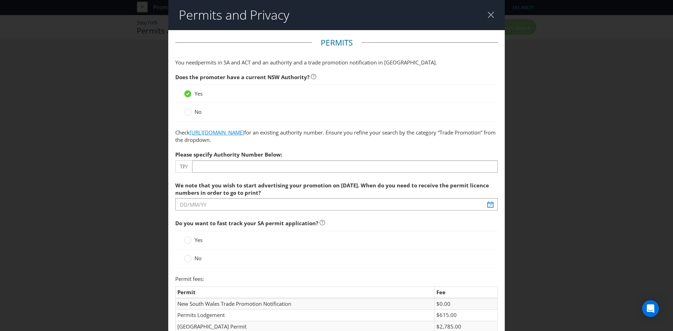
click at [244, 133] on link "[URL][DOMAIN_NAME]" at bounding box center [217, 132] width 55 height 7
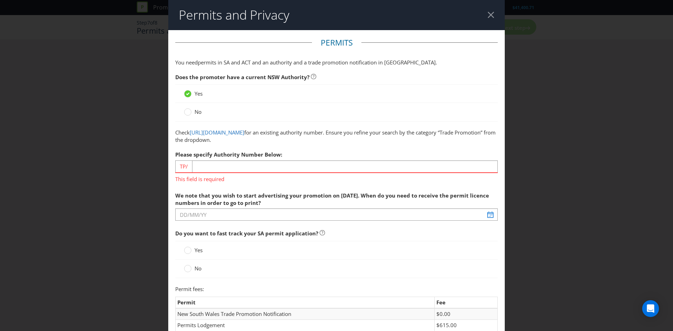
click at [281, 173] on span "This field is required" at bounding box center [336, 178] width 323 height 10
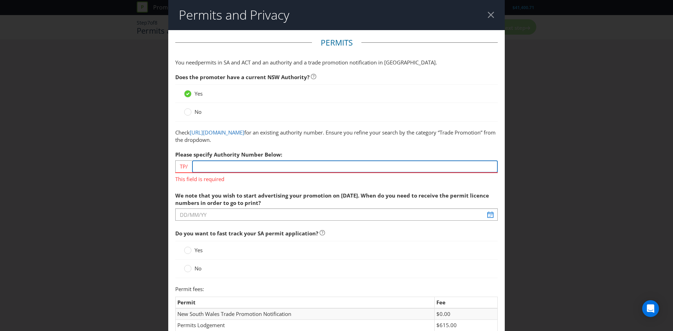
click at [287, 166] on input "number" at bounding box center [345, 167] width 306 height 12
paste input "03638"
type input "03638"
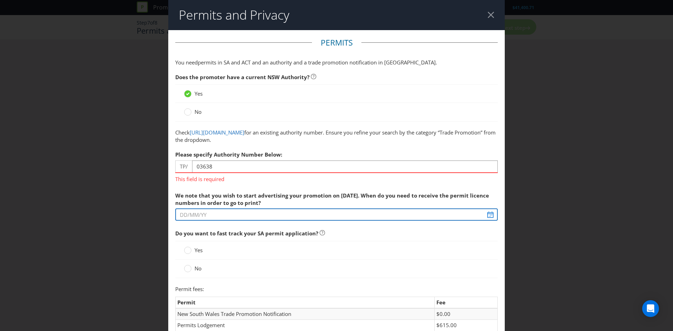
click at [294, 193] on div "We note that you wish to start advertising your promotion on [DATE]. When do yo…" at bounding box center [336, 205] width 323 height 33
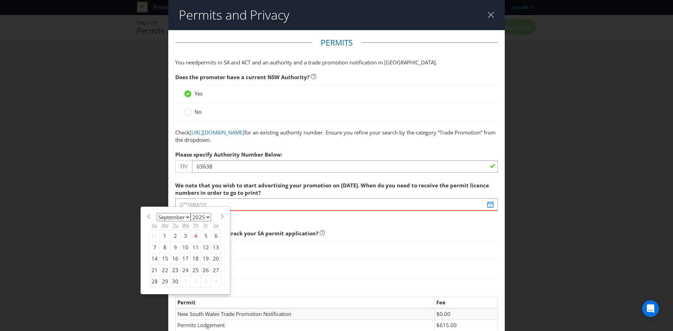
click at [189, 193] on select "January February March April May June July August September October November De…" at bounding box center [174, 217] width 34 height 8
click at [220, 193] on span at bounding box center [222, 216] width 5 height 5
select select "9"
click at [204, 193] on div "3" at bounding box center [206, 236] width 10 height 11
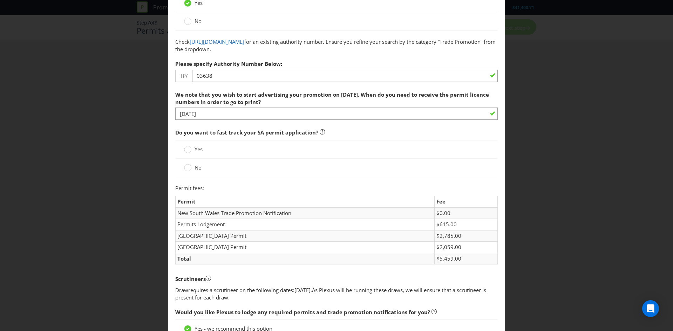
scroll to position [91, 0]
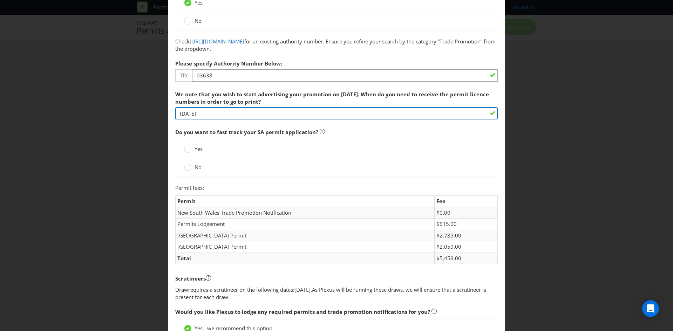
click at [213, 109] on input "[DATE]" at bounding box center [336, 113] width 323 height 12
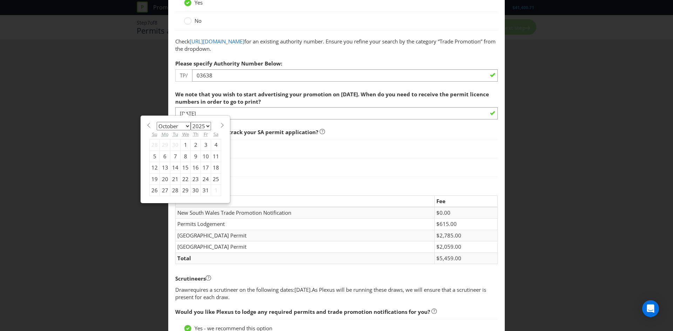
click at [163, 158] on div "6" at bounding box center [165, 156] width 11 height 11
type input "[DATE]"
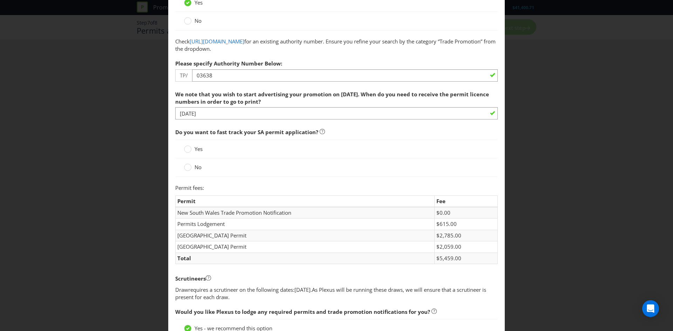
click at [196, 148] on span "Yes" at bounding box center [199, 149] width 8 height 7
click at [0, 0] on input "Yes" at bounding box center [0, 0] width 0 height 0
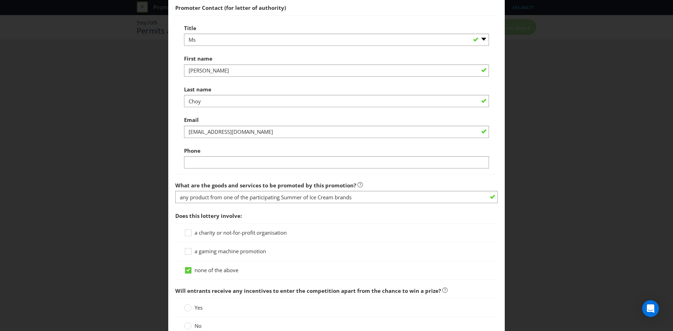
scroll to position [482, 0]
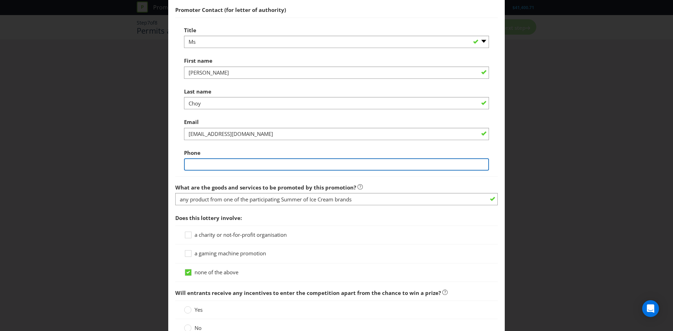
click at [203, 165] on input "text" at bounding box center [336, 164] width 305 height 12
type input "0486290667"
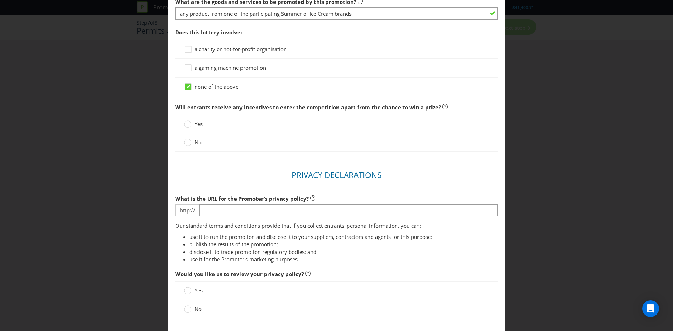
scroll to position [669, 0]
click at [189, 138] on icon at bounding box center [187, 141] width 7 height 7
click at [0, 0] on input "No" at bounding box center [0, 0] width 0 height 0
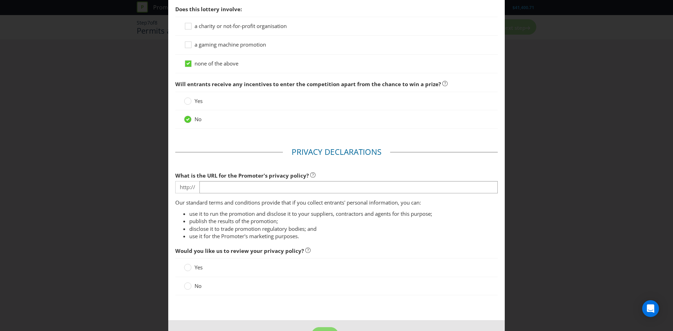
scroll to position [716, 0]
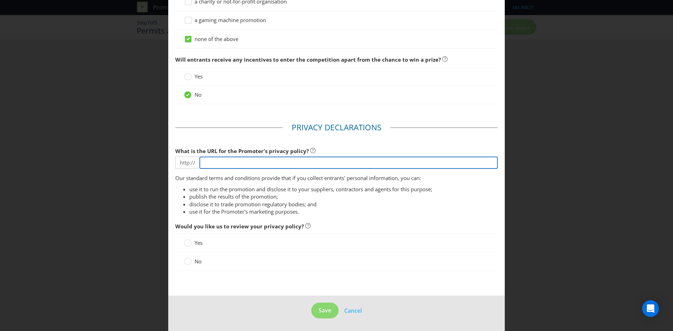
click at [299, 163] on input "text" at bounding box center [349, 163] width 298 height 12
type input "[DOMAIN_NAME][URL]"
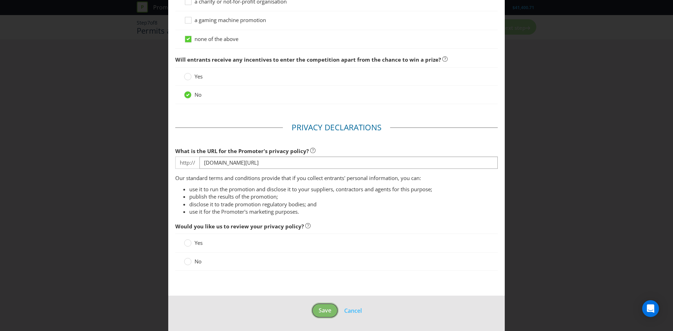
click at [321, 193] on span "Save" at bounding box center [325, 311] width 13 height 8
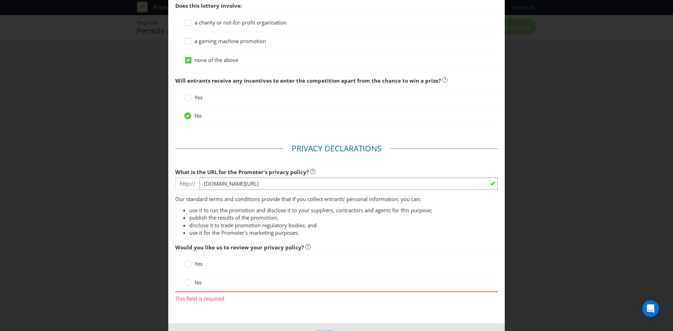
scroll to position [722, 0]
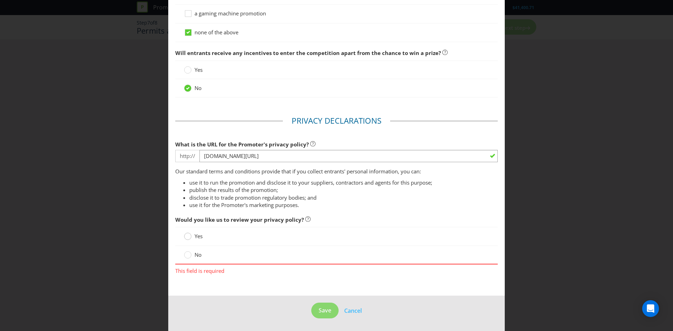
click at [189, 193] on circle at bounding box center [187, 236] width 7 height 7
click at [0, 0] on input "Yes" at bounding box center [0, 0] width 0 height 0
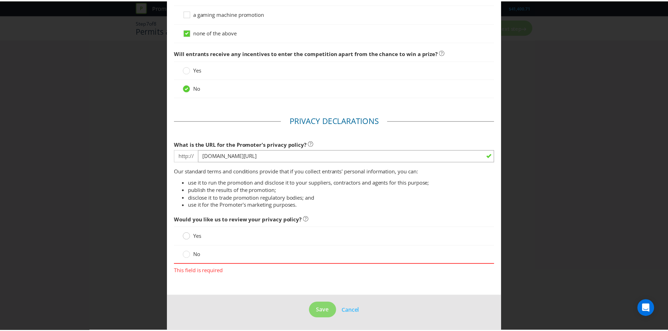
scroll to position [716, 0]
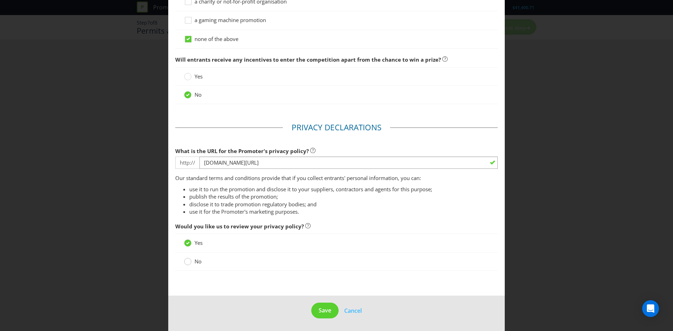
click at [186, 193] on div at bounding box center [188, 260] width 4 height 4
click at [0, 0] on input "No" at bounding box center [0, 0] width 0 height 0
click at [327, 193] on span "Save" at bounding box center [325, 311] width 13 height 8
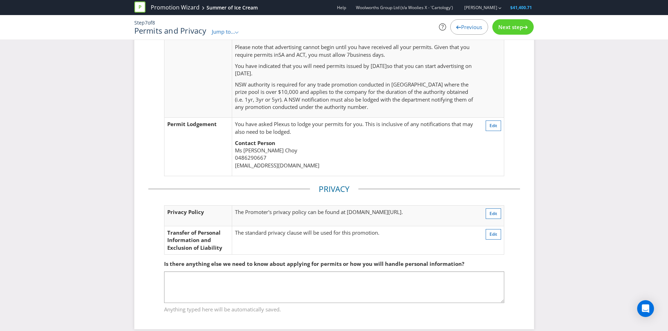
scroll to position [143, 0]
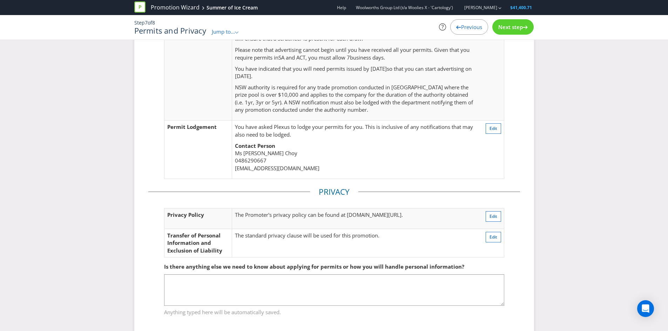
click at [448, 29] on span "Next step" at bounding box center [510, 26] width 25 height 7
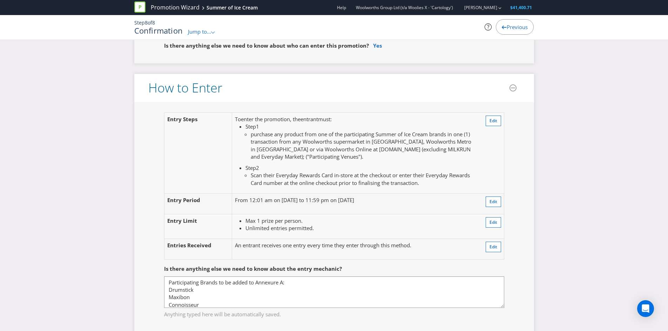
scroll to position [565, 0]
click at [448, 119] on span "Edit" at bounding box center [494, 120] width 8 height 6
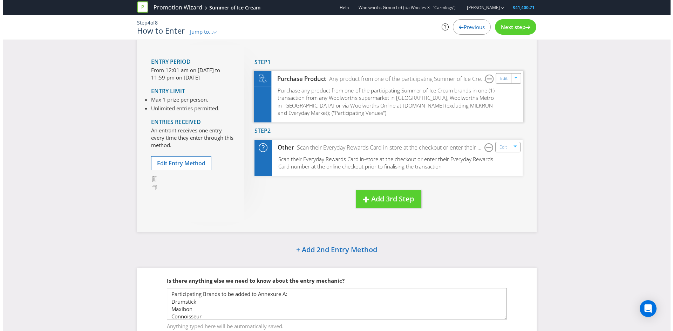
scroll to position [38, 0]
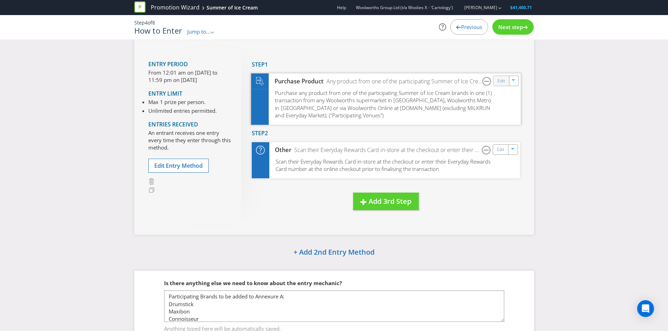
click at [448, 81] on div "Edit" at bounding box center [501, 81] width 16 height 10
click at [448, 83] on link "Edit" at bounding box center [500, 81] width 7 height 8
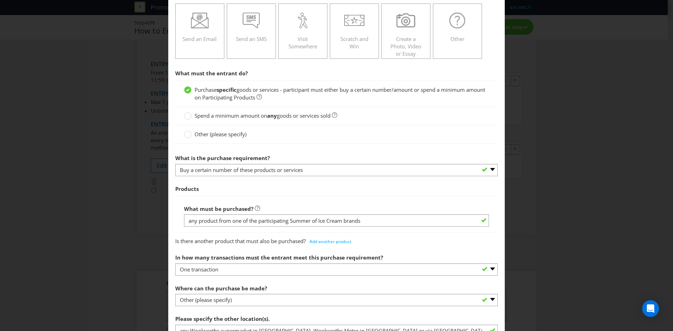
scroll to position [176, 0]
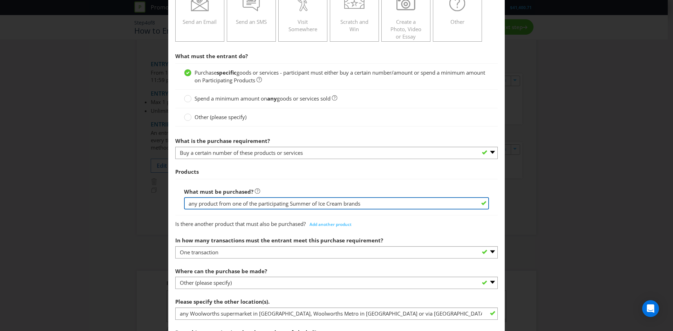
click at [198, 193] on input "any product from one of the participating Summer of Ice Cream brands" at bounding box center [336, 203] width 305 height 12
click at [248, 193] on input "any 2 products from one of the participating Summer of Ice Cream brands" at bounding box center [336, 203] width 305 height 12
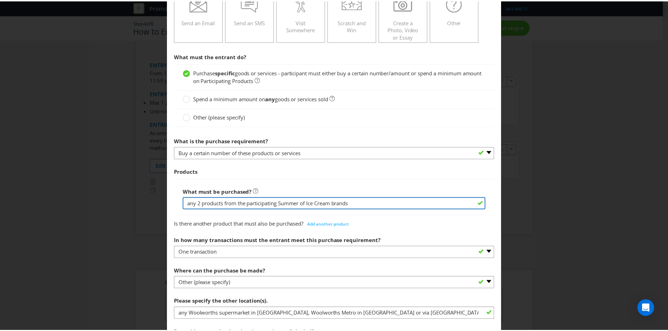
scroll to position [420, 0]
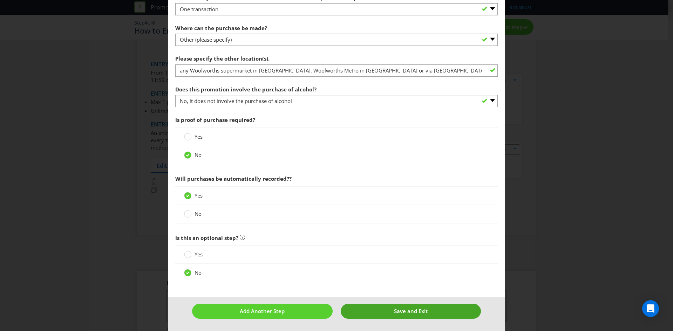
type input "any 2 products from the participating Summer of Ice Cream brands"
click at [418, 193] on button "Save and Exit" at bounding box center [411, 311] width 141 height 15
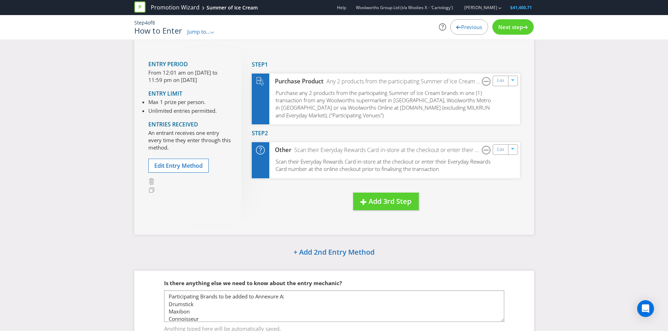
click at [448, 25] on span "Next step" at bounding box center [510, 26] width 25 height 7
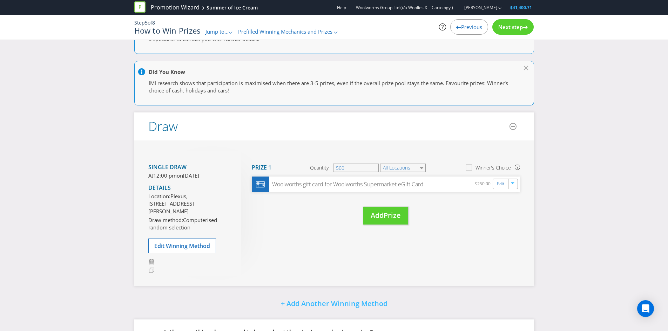
click at [448, 25] on span "Next step" at bounding box center [510, 26] width 25 height 7
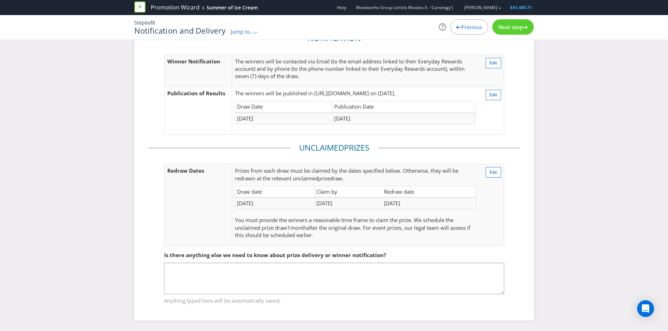
click at [448, 25] on span "Next step" at bounding box center [510, 26] width 25 height 7
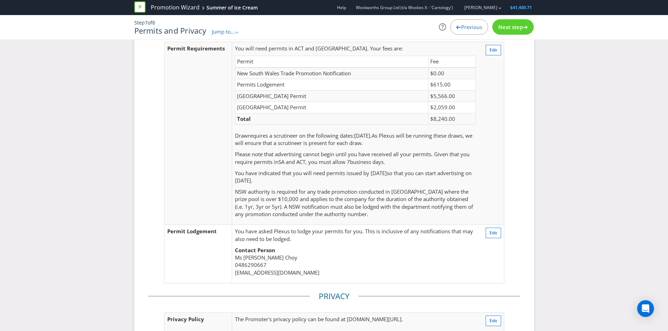
click at [448, 25] on span "Next step" at bounding box center [510, 26] width 25 height 7
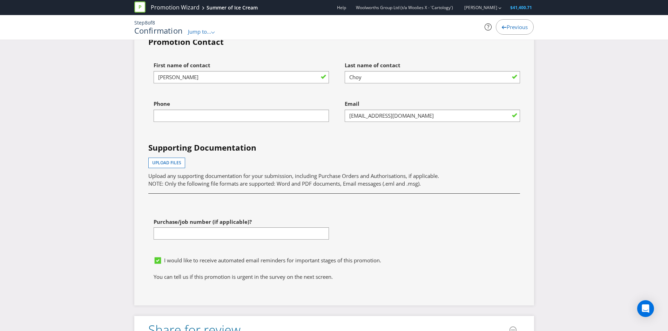
scroll to position [2371, 0]
click at [297, 122] on input "text" at bounding box center [241, 115] width 175 height 12
type input "0486290667"
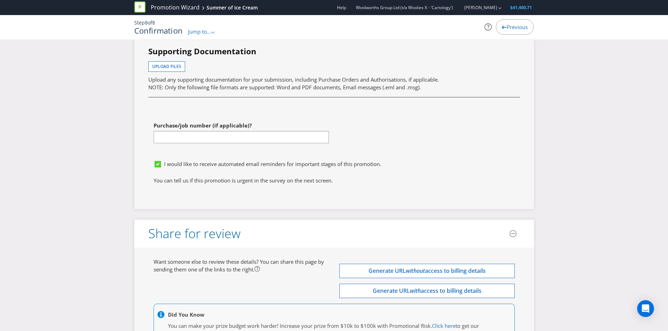
click at [286, 168] on span "I would like to receive automated email reminders for important stages of this …" at bounding box center [272, 164] width 217 height 7
click at [0, 0] on input "I would like to receive automated email reminders for important stages of this …" at bounding box center [0, 0] width 0 height 0
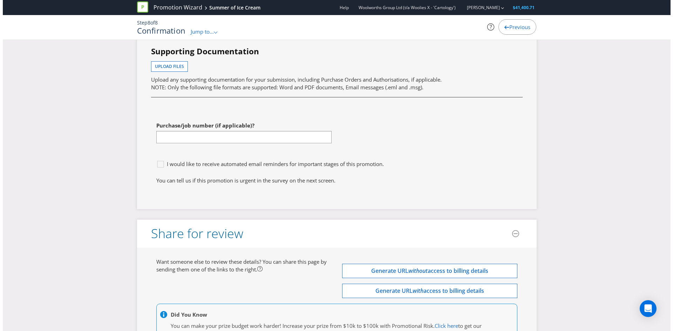
scroll to position [2546, 0]
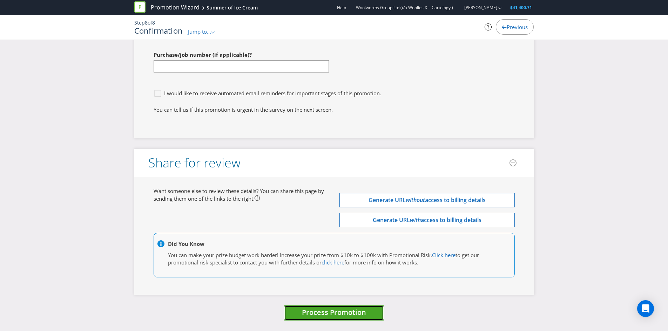
click at [332, 193] on span "Process Promotion" at bounding box center [334, 312] width 64 height 9
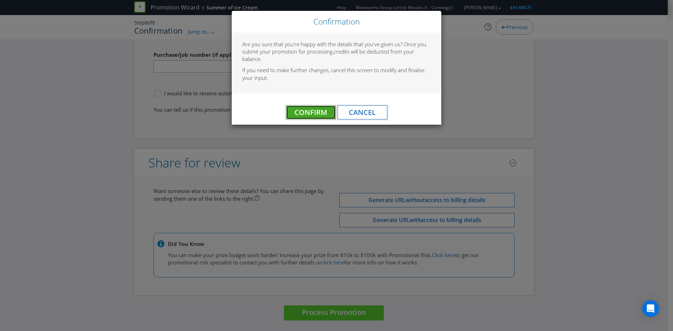
click at [324, 109] on span "Confirm" at bounding box center [311, 112] width 33 height 9
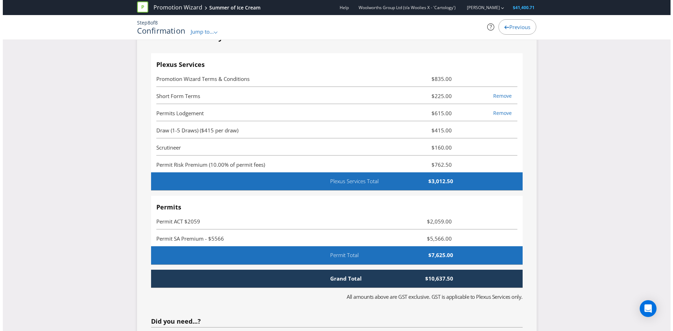
scroll to position [0, 0]
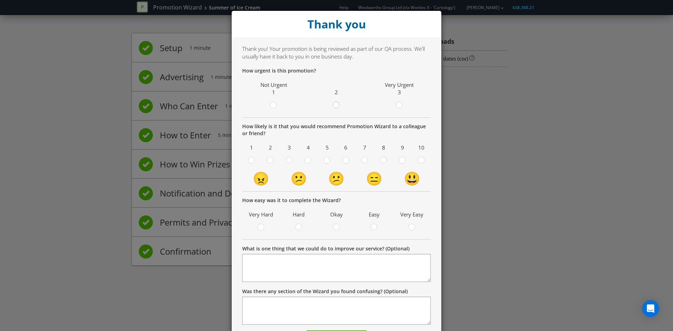
click at [333, 106] on circle at bounding box center [336, 105] width 6 height 6
click at [0, 0] on input "radio" at bounding box center [0, 0] width 0 height 0
click at [420, 158] on div at bounding box center [422, 158] width 4 height 4
click at [0, 0] on input "radio" at bounding box center [0, 0] width 0 height 0
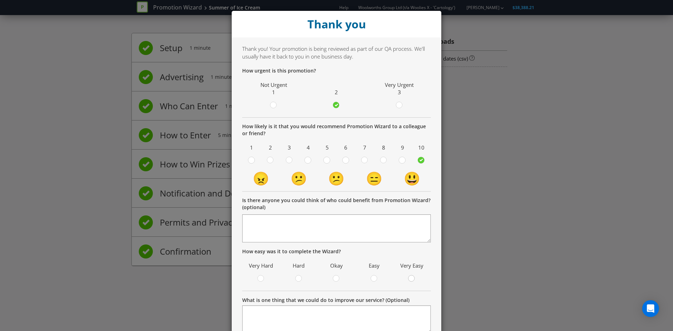
click at [411, 193] on div at bounding box center [412, 277] width 4 height 4
click at [0, 0] on input "radio" at bounding box center [0, 0] width 0 height 0
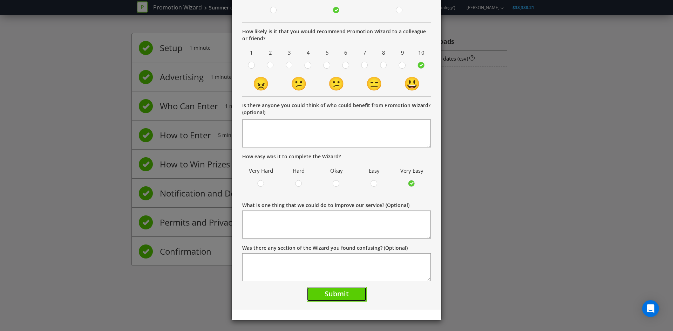
click at [353, 193] on button "Submit" at bounding box center [337, 294] width 60 height 15
